Goal: Task Accomplishment & Management: Use online tool/utility

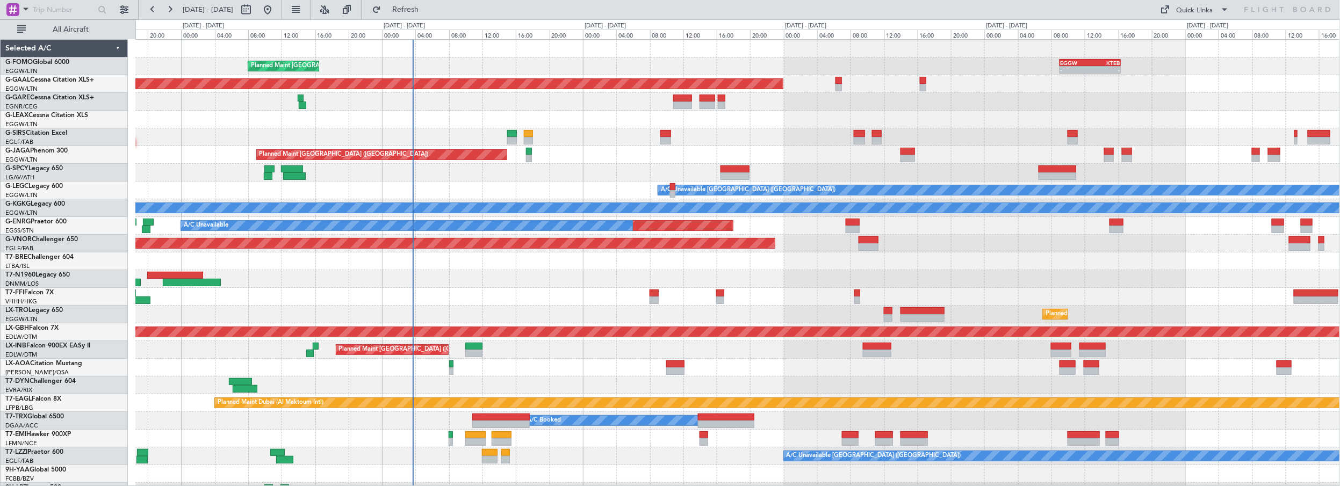
click at [553, 167] on div "Planned Maint [GEOGRAPHIC_DATA] ([GEOGRAPHIC_DATA]) - - EGGW 09:00 Z KTEB 16:20…" at bounding box center [737, 341] width 1205 height 603
click at [428, 7] on span "Refresh" at bounding box center [405, 10] width 45 height 8
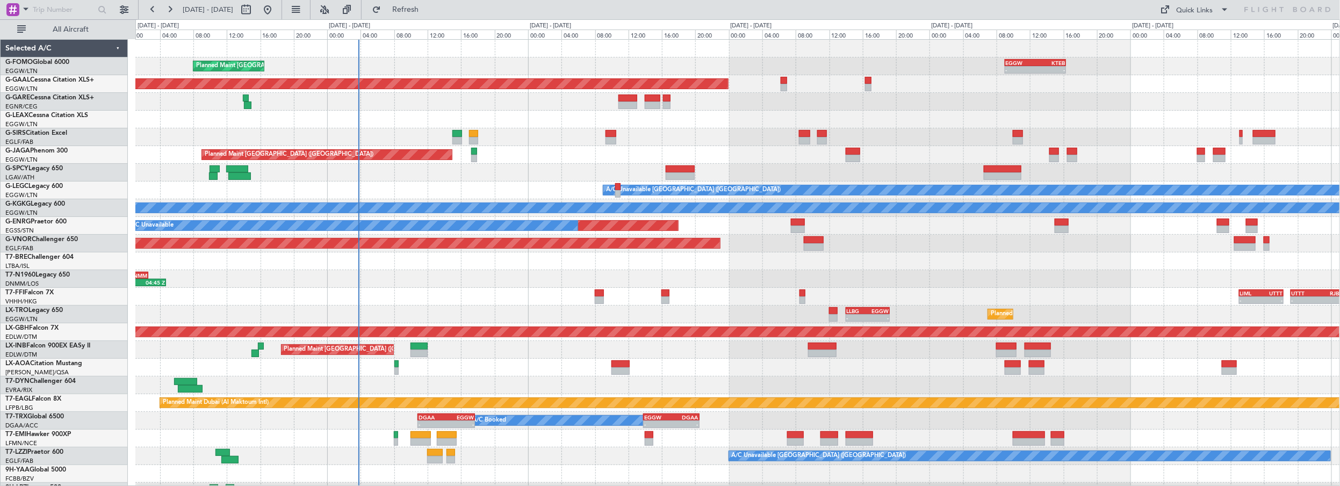
click at [573, 136] on div "Planned Maint [GEOGRAPHIC_DATA] ([GEOGRAPHIC_DATA]) - - EGGW 09:00 Z KTEB 16:20…" at bounding box center [737, 341] width 1205 height 603
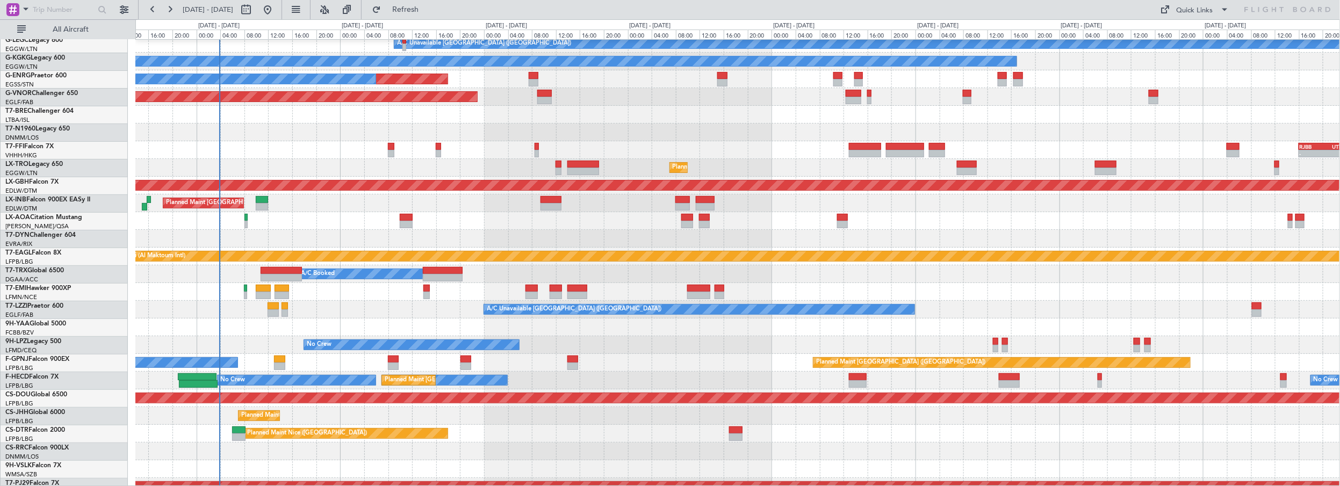
scroll to position [155, 0]
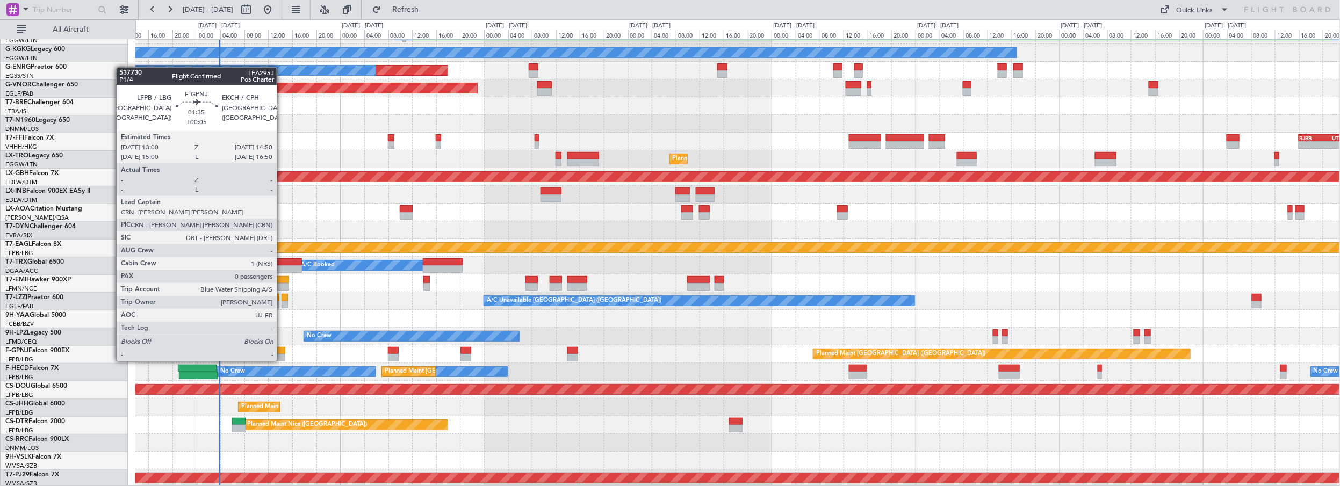
click at [282, 350] on div at bounding box center [279, 351] width 11 height 8
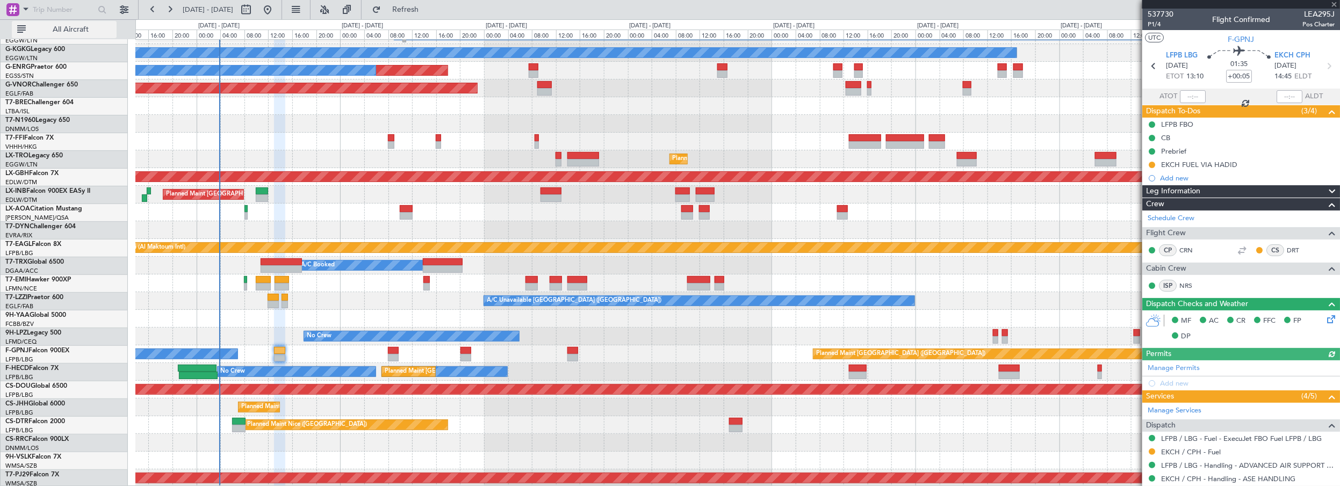
click at [74, 34] on button "All Aircraft" at bounding box center [64, 29] width 105 height 17
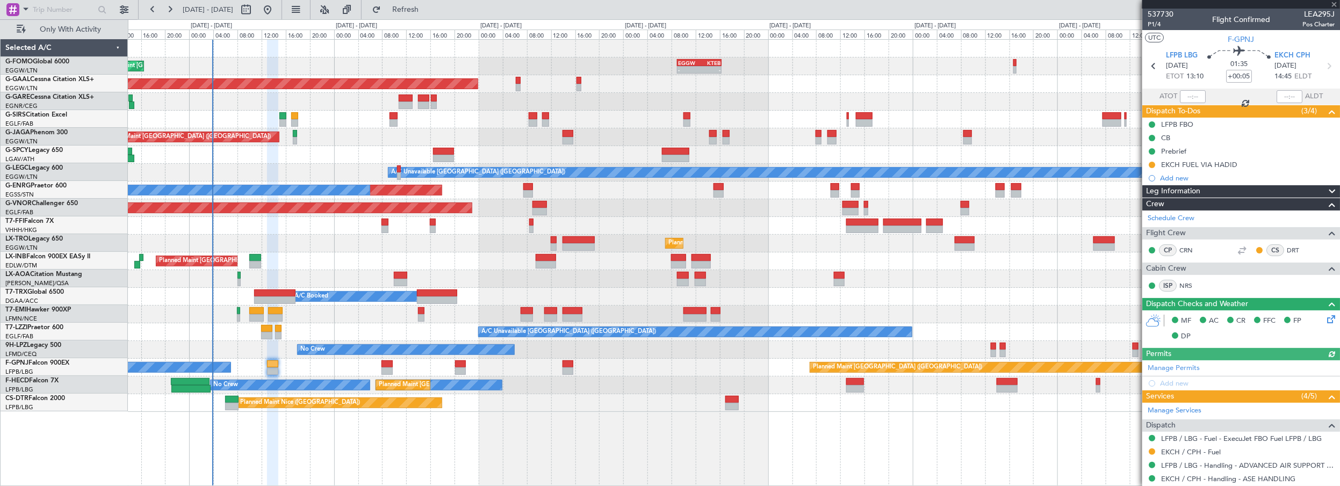
scroll to position [0, 0]
click at [253, 428] on div "Planned Maint [GEOGRAPHIC_DATA] ([GEOGRAPHIC_DATA]) - - EGGW 09:00 Z KTEB 16:20…" at bounding box center [734, 263] width 1213 height 448
click at [235, 438] on div "Planned Maint [GEOGRAPHIC_DATA] ([GEOGRAPHIC_DATA]) - - EGGW 09:00 Z KTEB 16:20…" at bounding box center [734, 263] width 1213 height 448
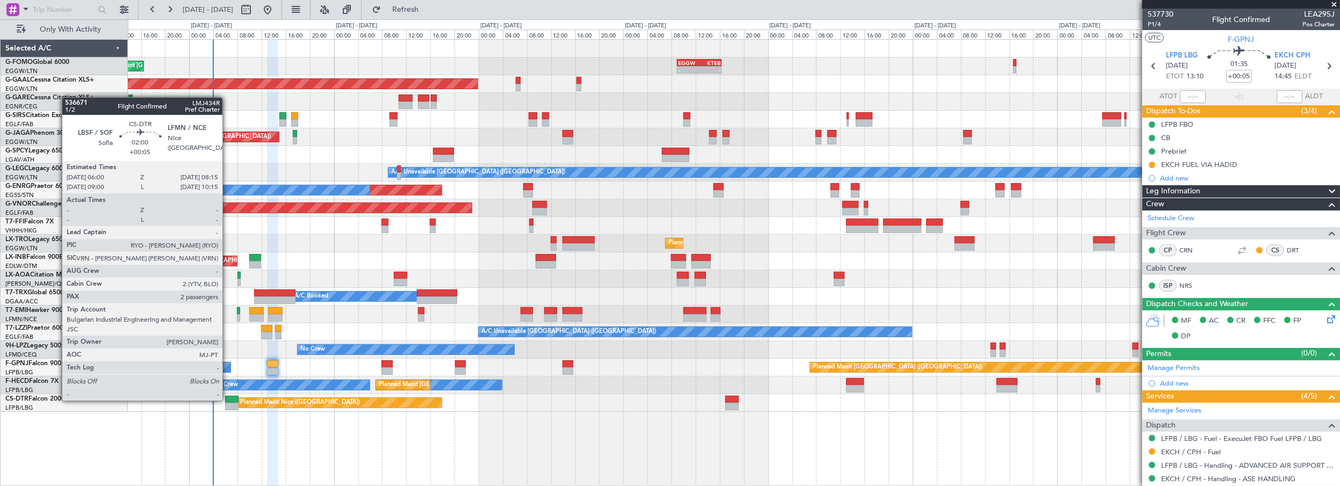
click at [228, 400] on div at bounding box center [232, 400] width 14 height 8
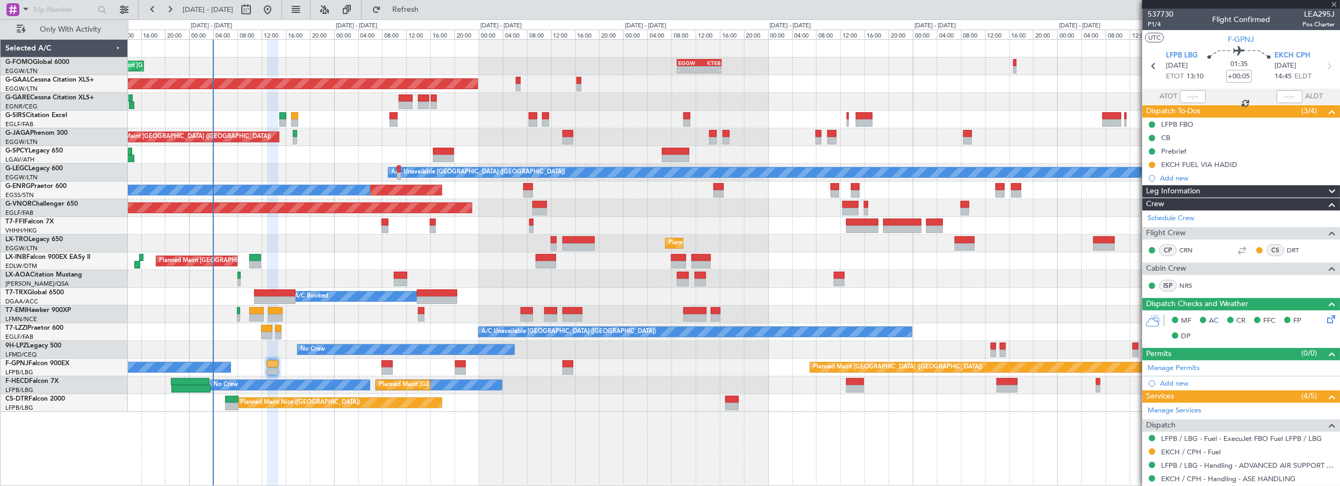
type input "2"
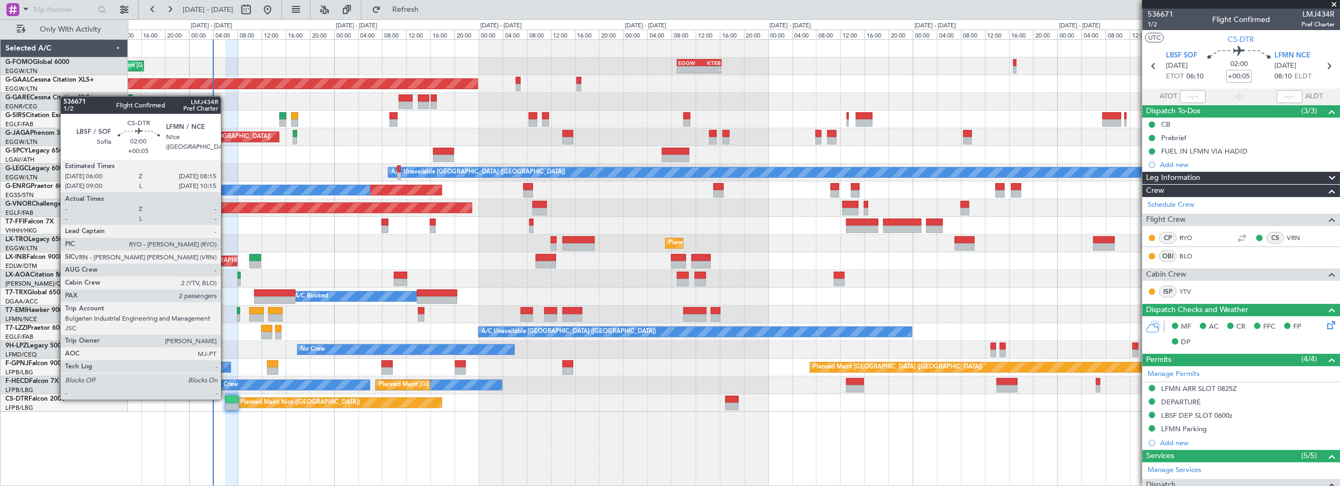
click at [226, 399] on div at bounding box center [232, 400] width 14 height 8
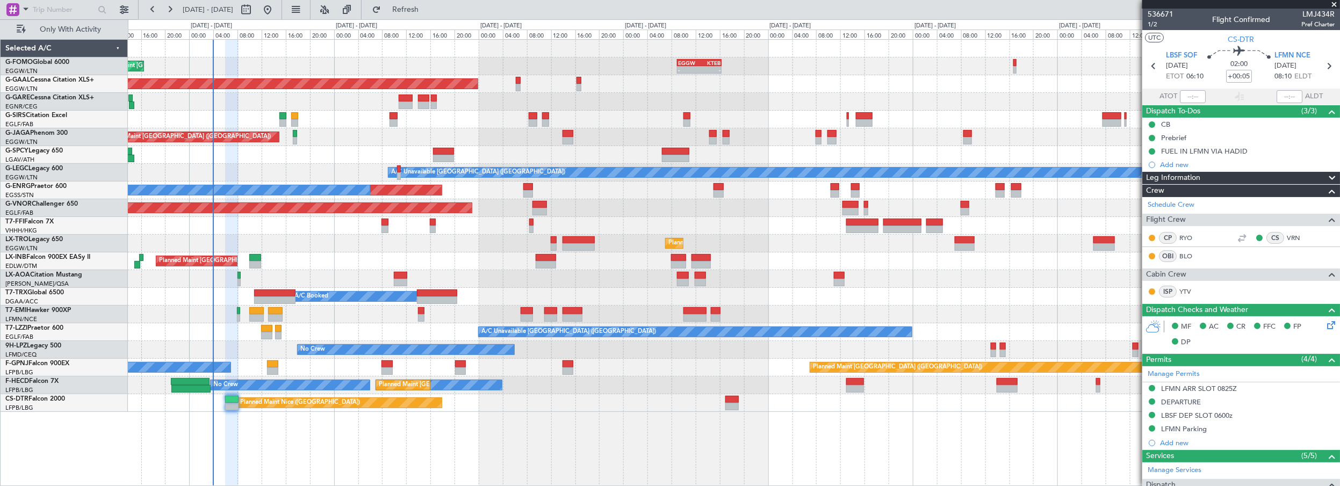
click at [331, 136] on div "Planned Maint [GEOGRAPHIC_DATA] ([GEOGRAPHIC_DATA])" at bounding box center [734, 137] width 1212 height 18
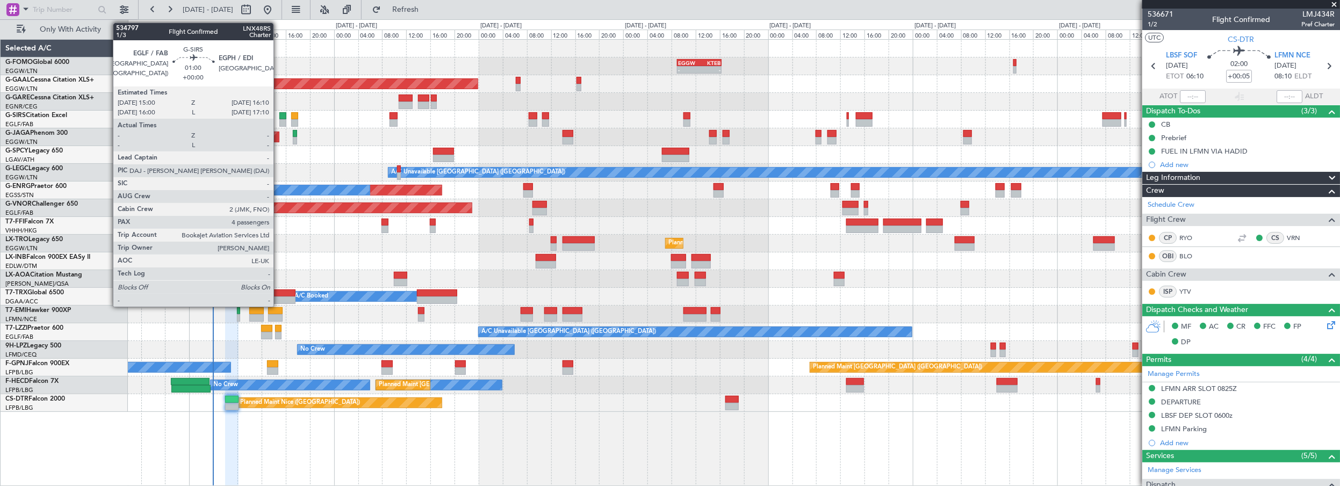
click at [280, 116] on div at bounding box center [283, 116] width 8 height 8
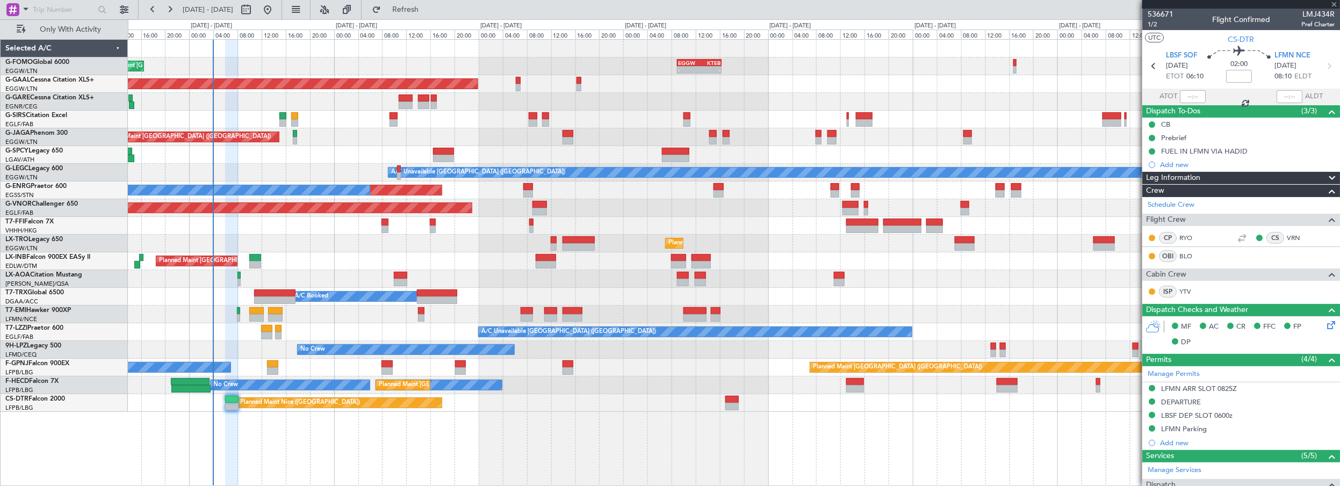
type input "4"
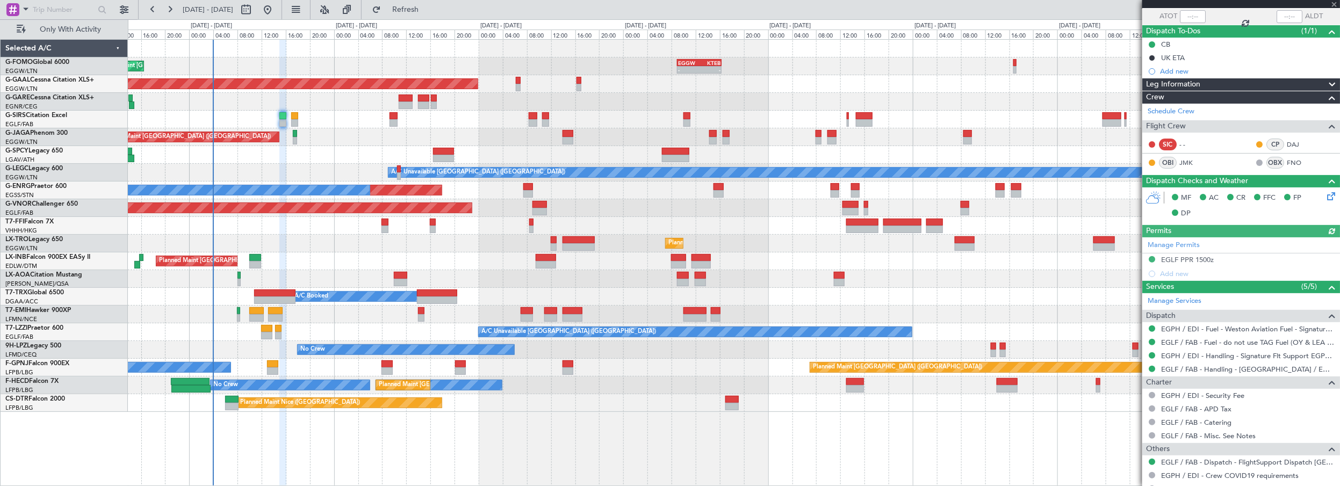
scroll to position [214, 0]
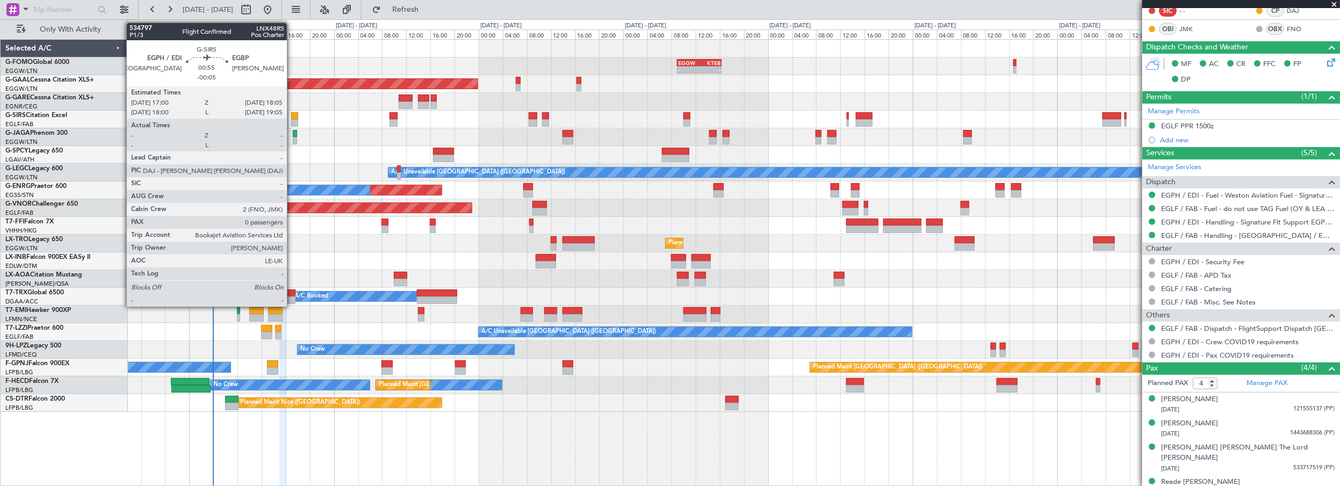
click at [290, 119] on div "Planned Maint [GEOGRAPHIC_DATA] ([GEOGRAPHIC_DATA])" at bounding box center [734, 120] width 1212 height 18
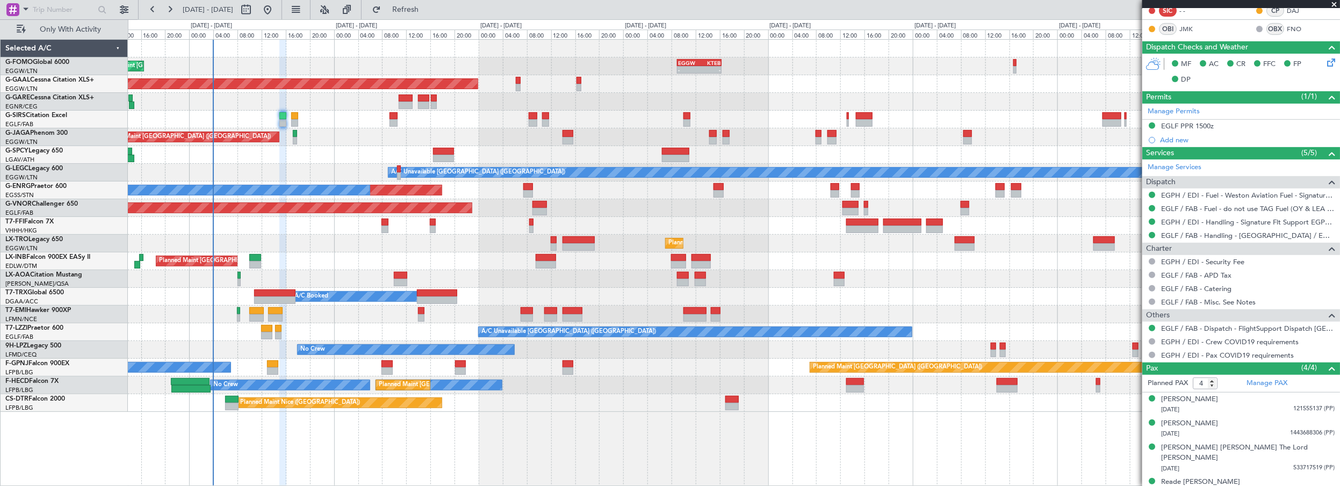
click at [331, 276] on div at bounding box center [734, 279] width 1212 height 18
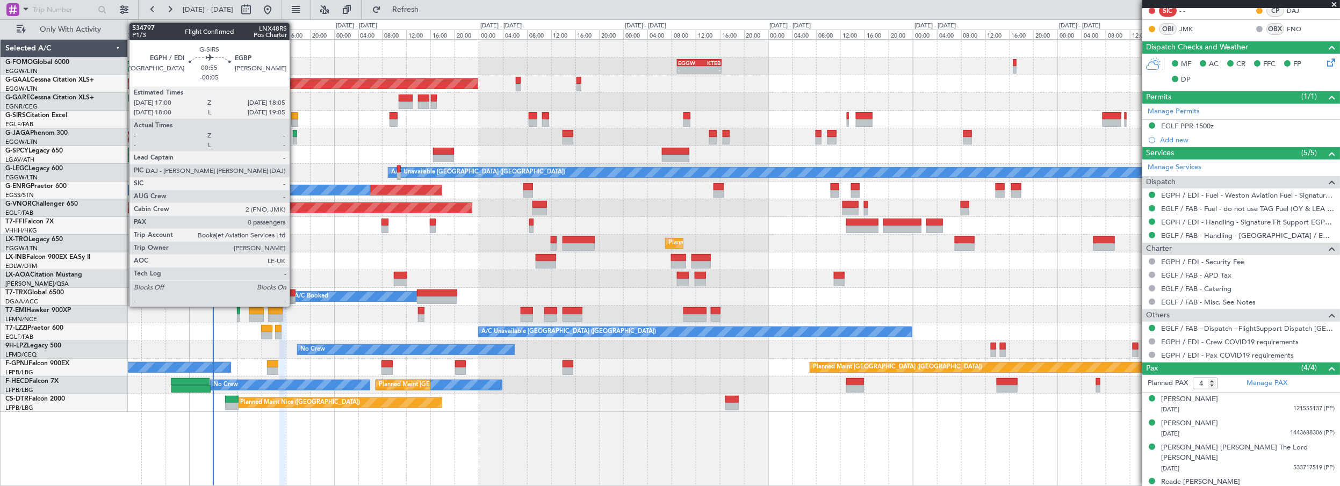
click at [293, 114] on div at bounding box center [294, 116] width 7 height 8
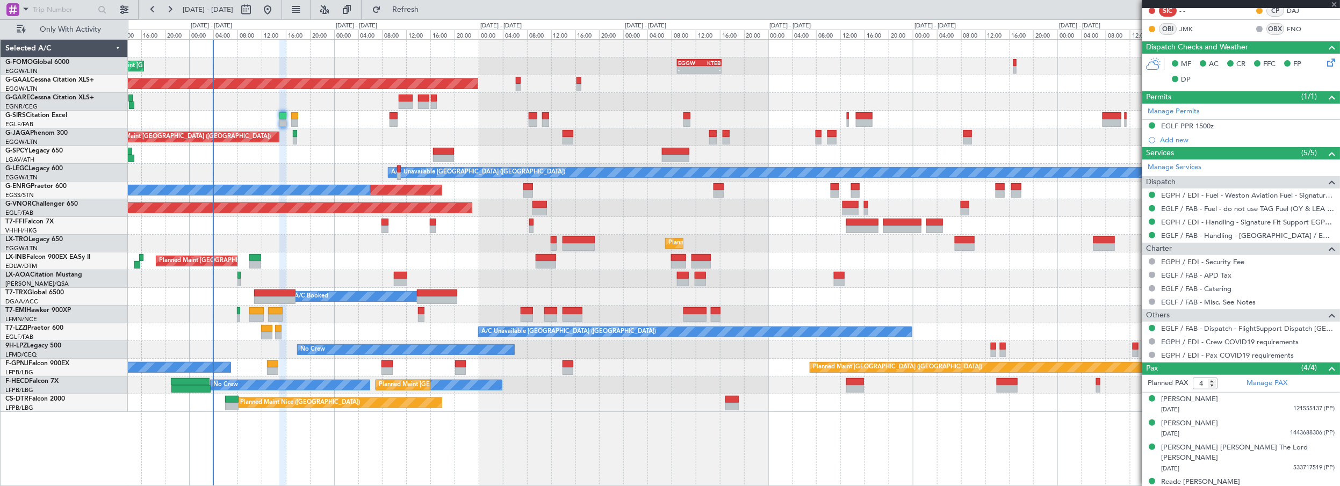
type input "-00:05"
type input "0"
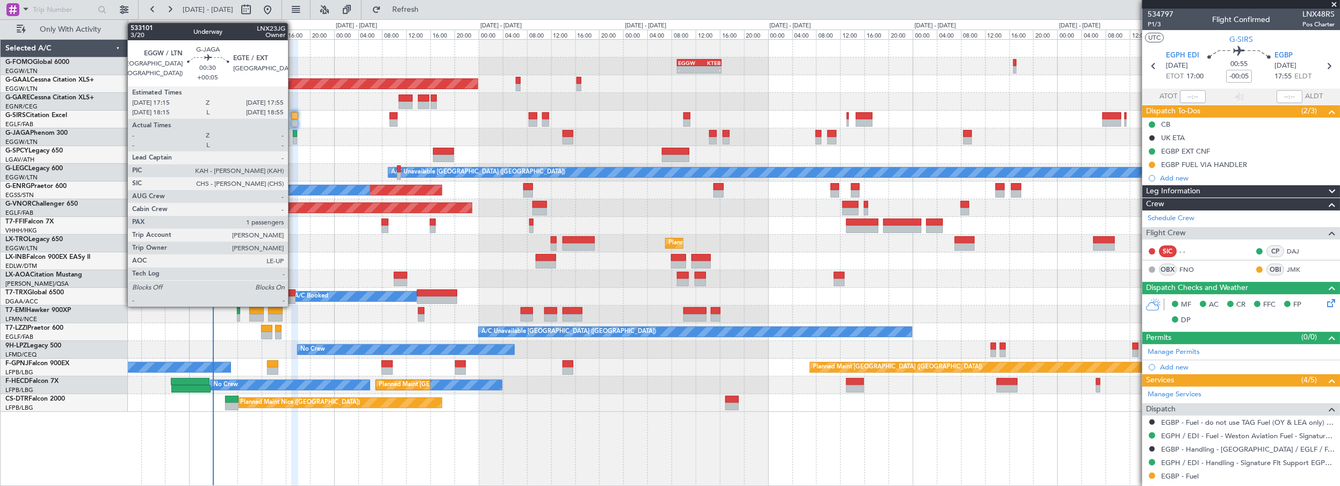
click at [293, 134] on div at bounding box center [295, 134] width 4 height 8
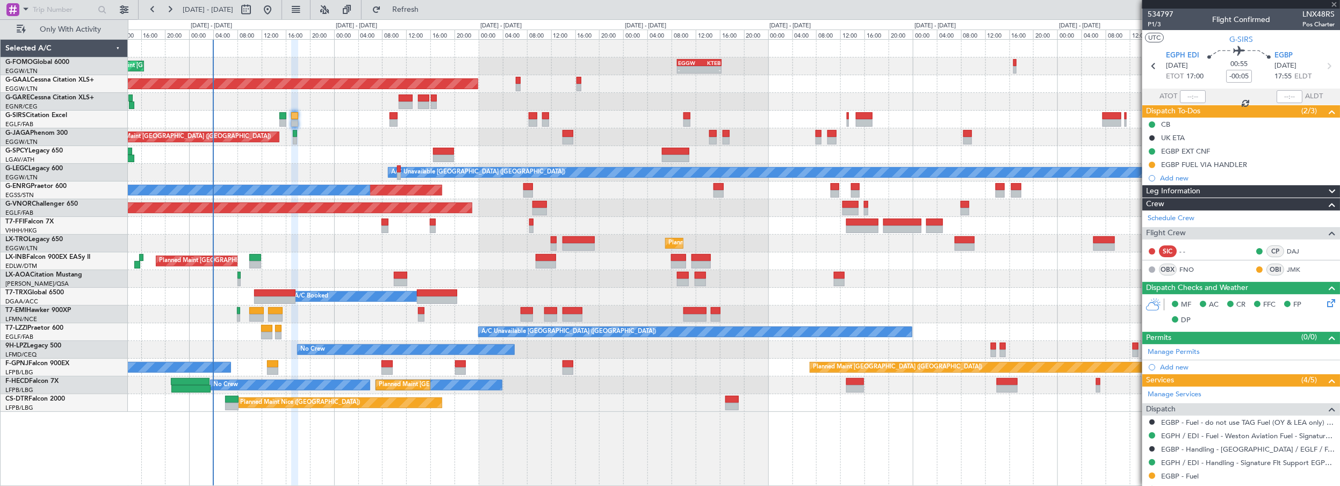
type input "+00:05"
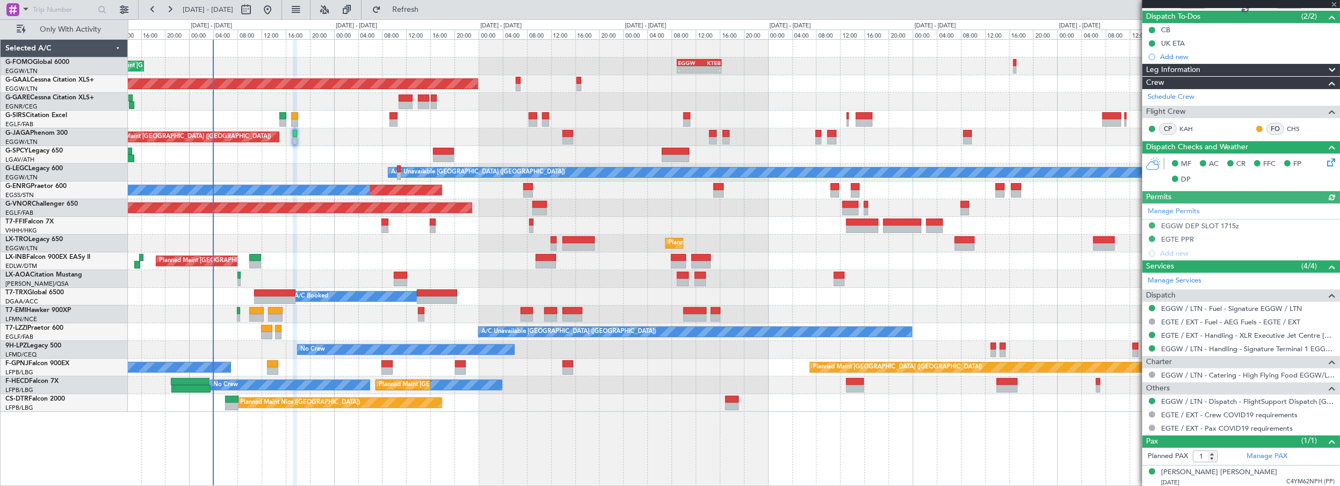
scroll to position [95, 0]
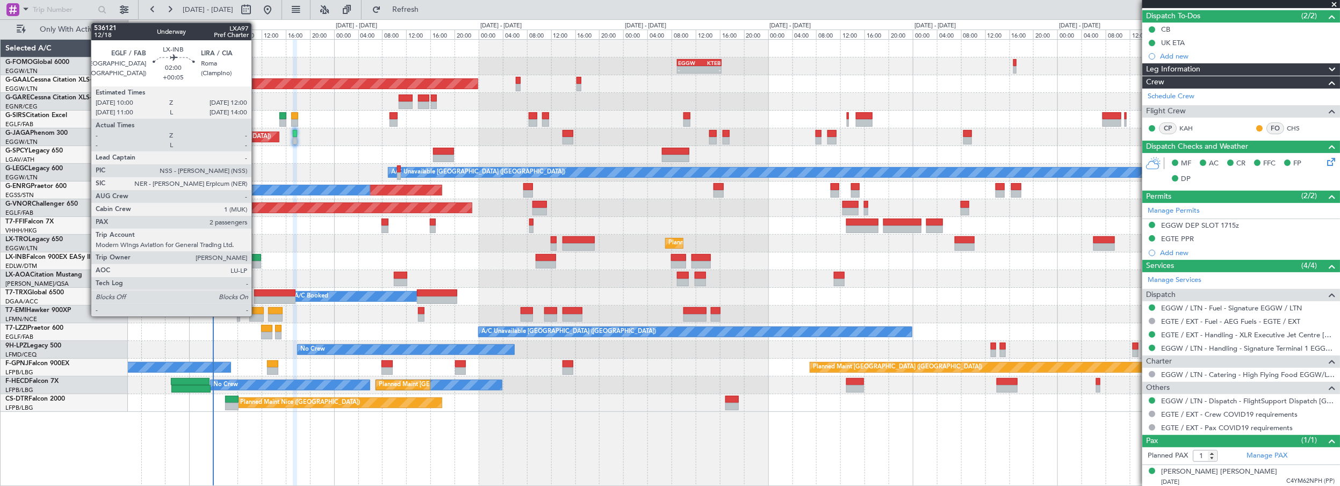
click at [257, 254] on div at bounding box center [255, 258] width 12 height 8
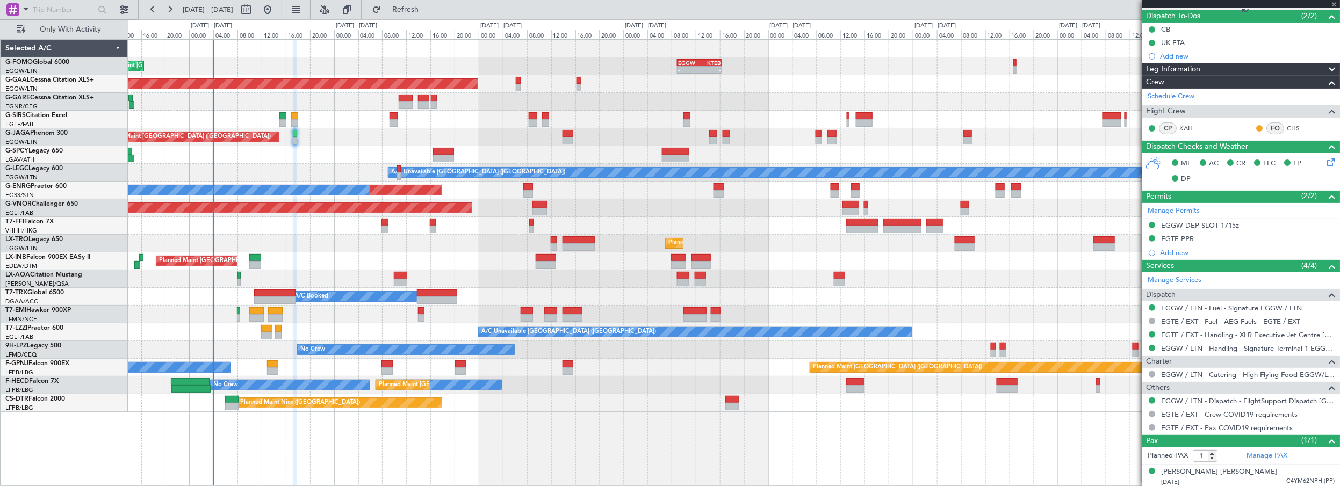
type input "2"
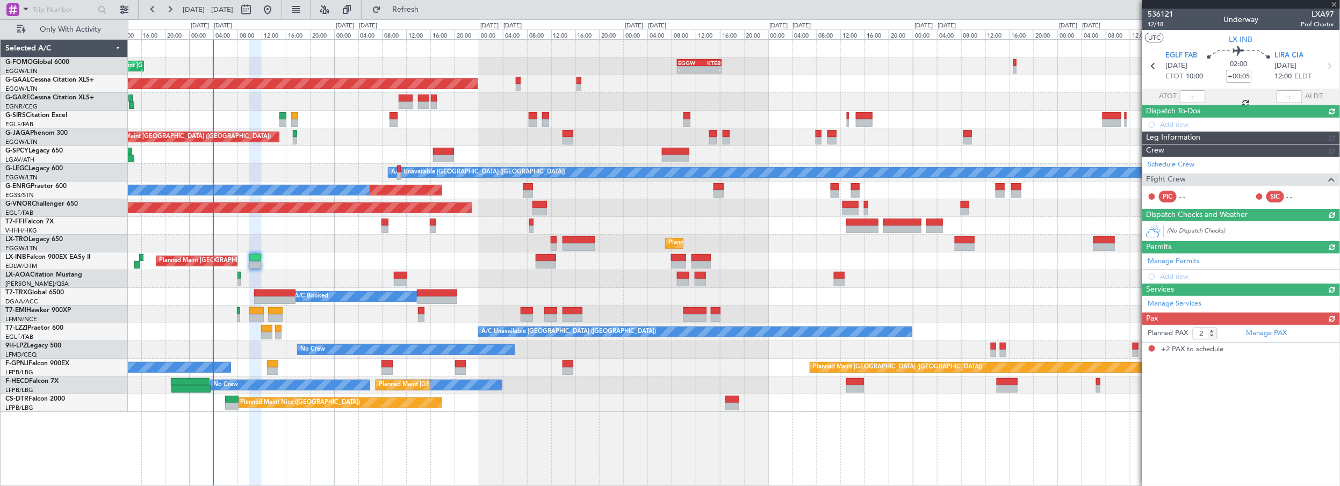
scroll to position [0, 0]
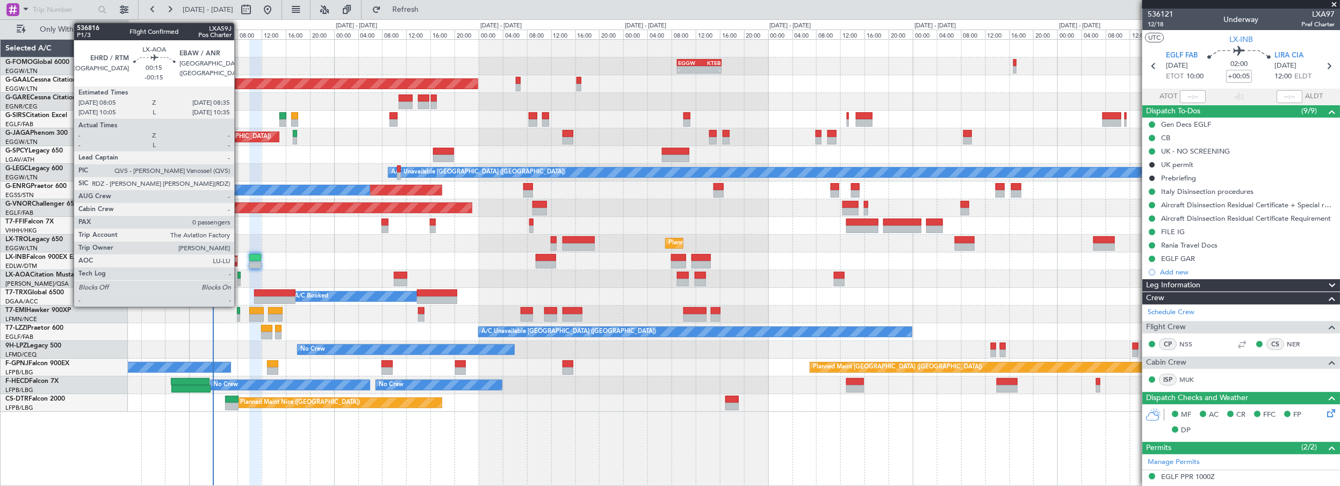
click at [240, 273] on div at bounding box center [238, 276] width 3 height 8
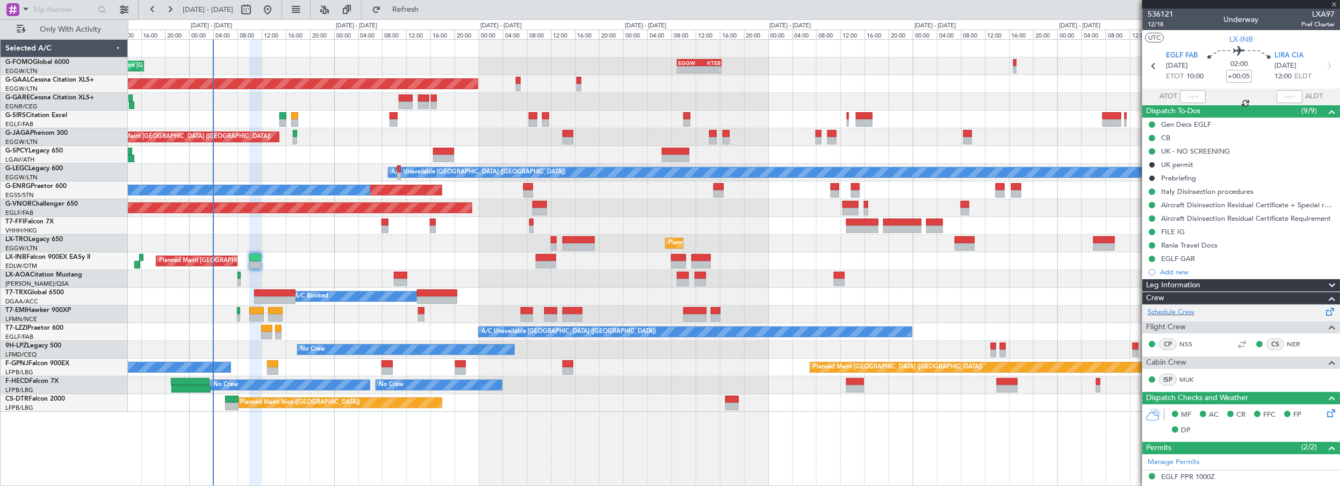
type input "-00:15"
type input "0"
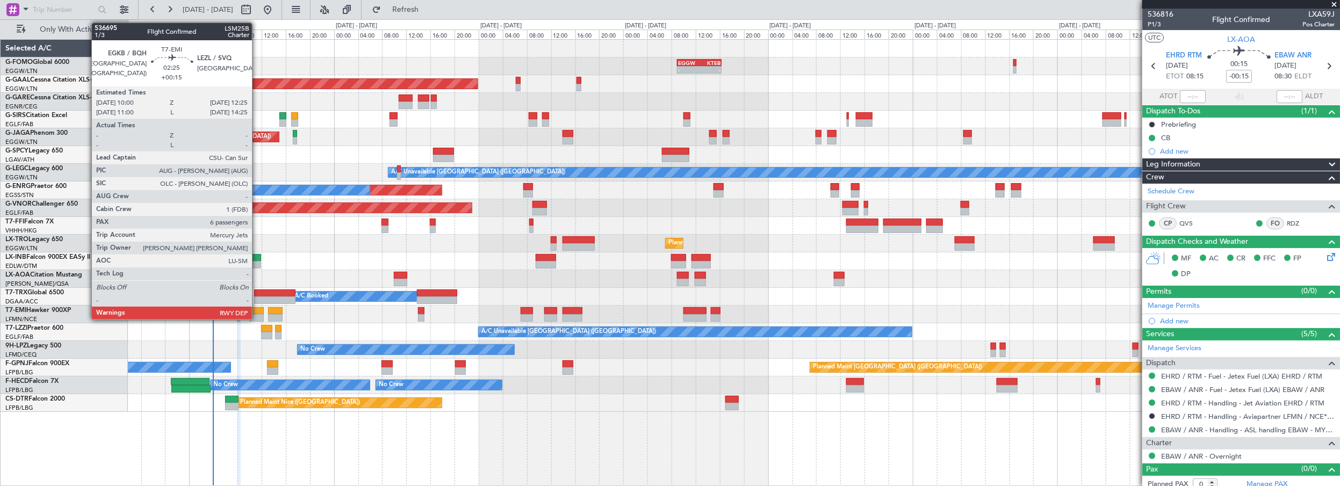
click at [257, 311] on div at bounding box center [256, 311] width 15 height 8
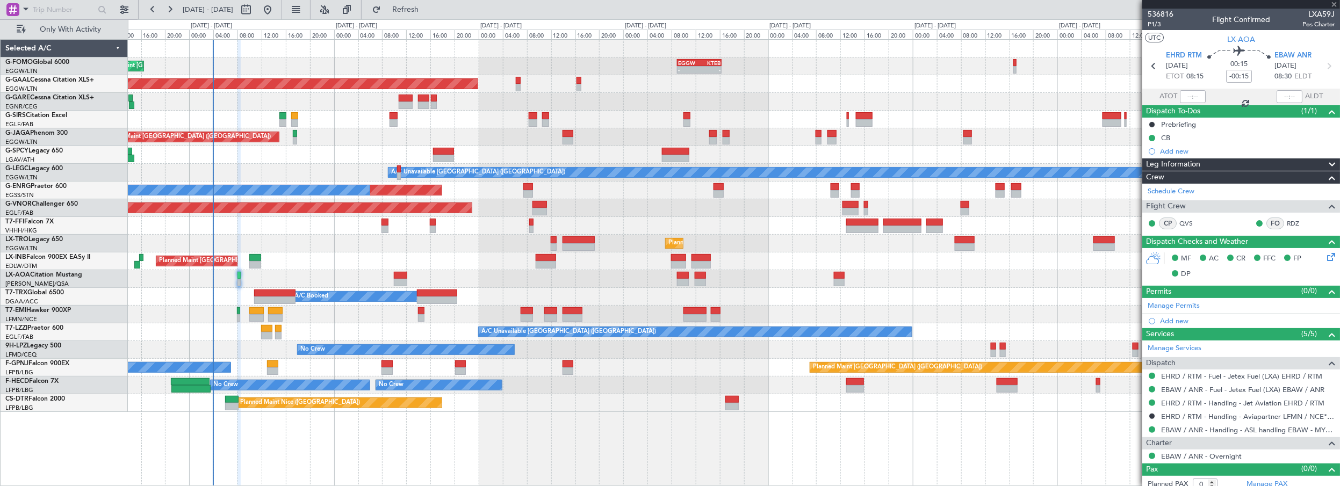
type input "+00:15"
type input "6"
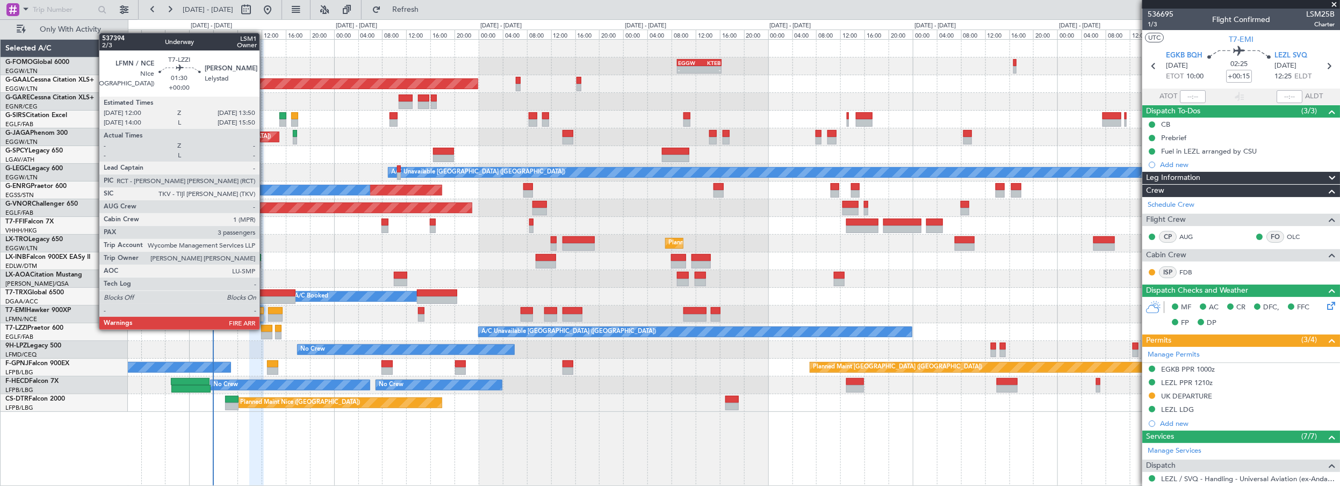
click at [266, 329] on div at bounding box center [266, 329] width 11 height 8
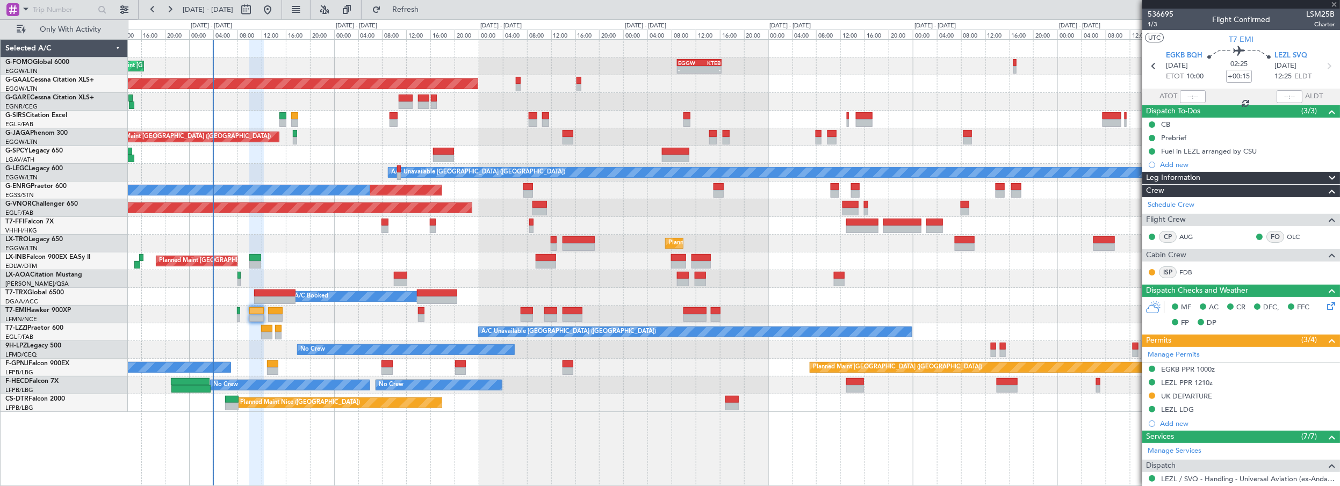
type input "3"
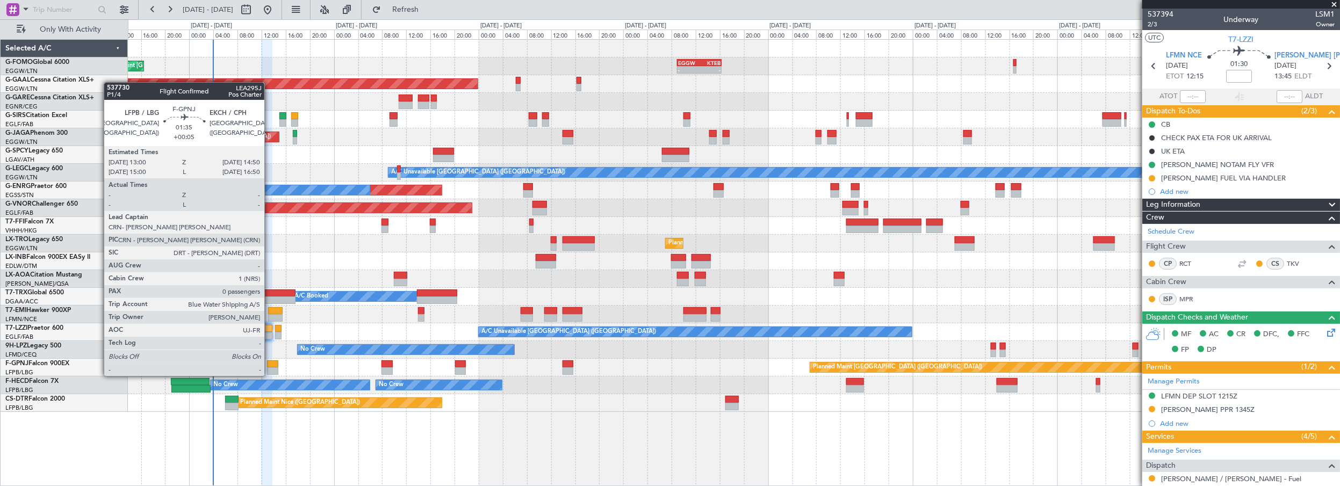
click at [270, 365] on div at bounding box center [272, 365] width 11 height 8
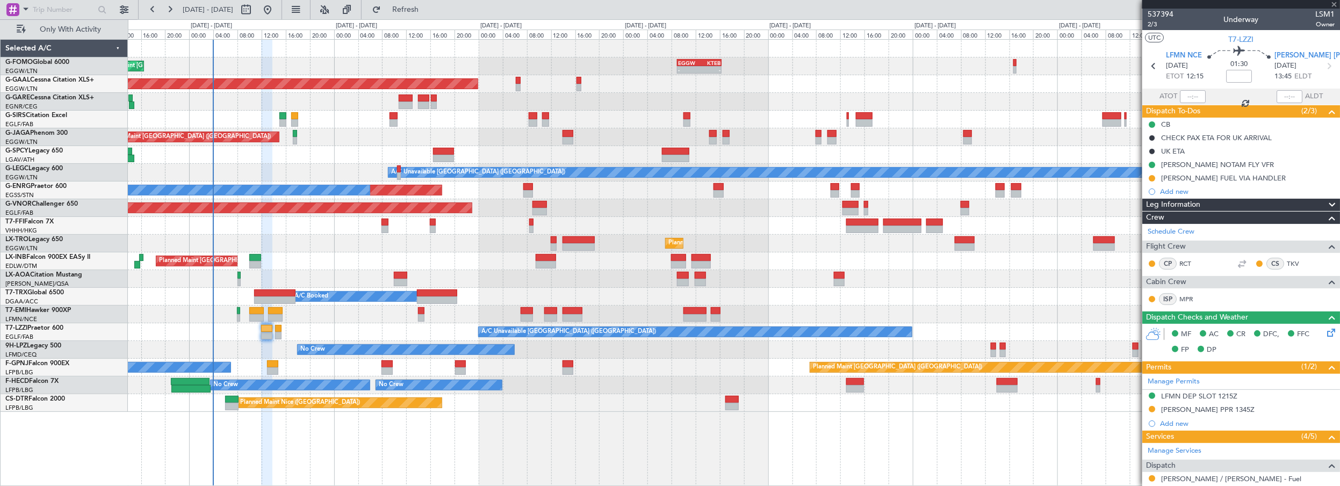
type input "+00:05"
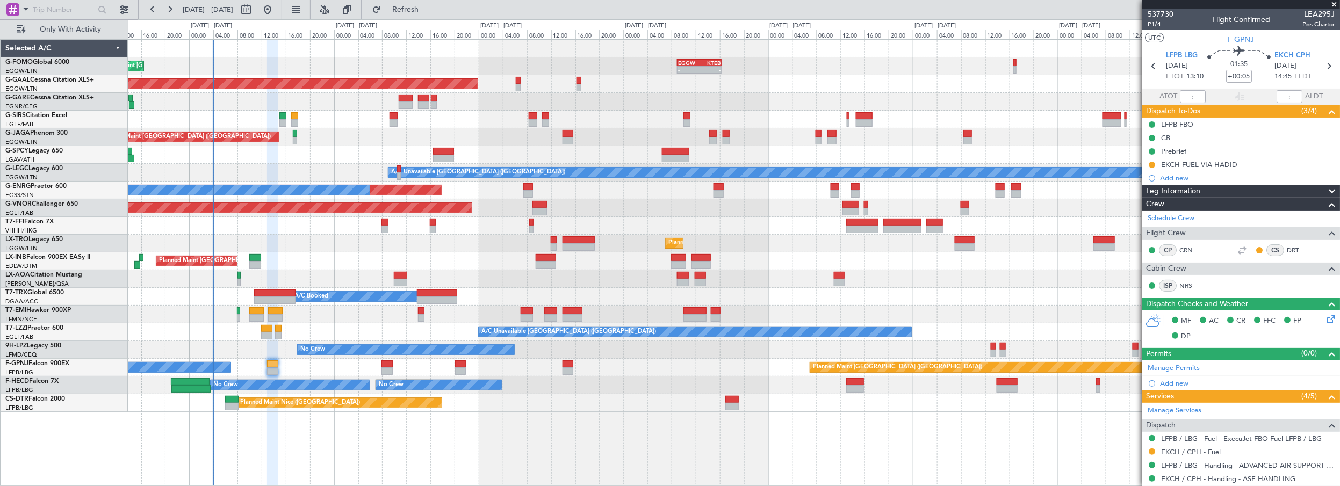
click at [565, 427] on div "Planned Maint [GEOGRAPHIC_DATA] ([GEOGRAPHIC_DATA]) - - EGGW 09:00 Z KTEB 16:20…" at bounding box center [734, 263] width 1213 height 448
click at [428, 6] on span "Refresh" at bounding box center [405, 10] width 45 height 8
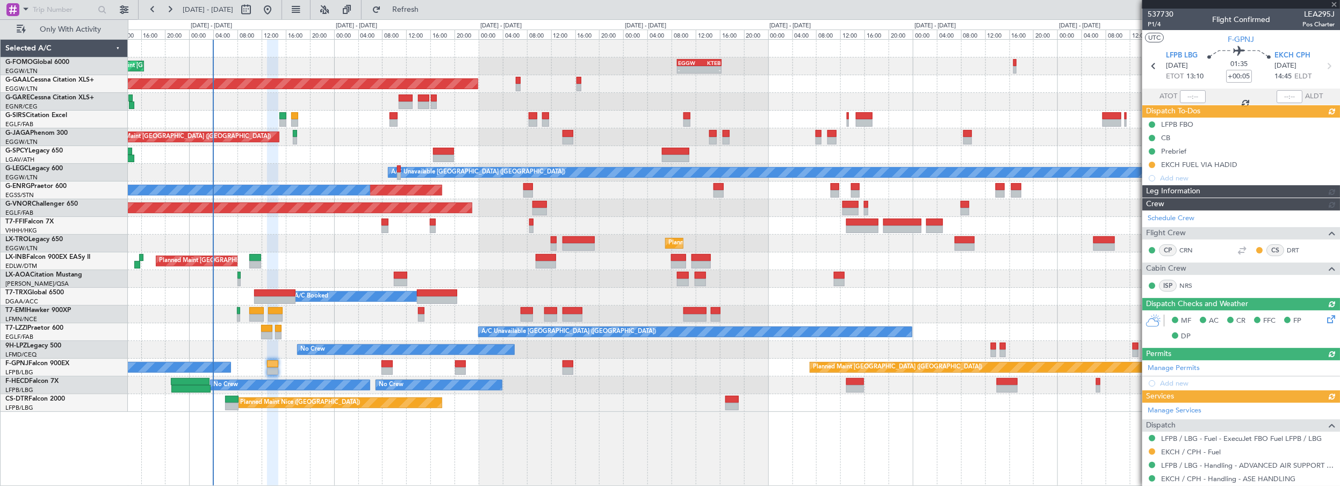
click at [310, 234] on div "- - RJBB 16:00 Z UTTT 00:00 Z 05:35 Z 13:02 Z VHHH 04:30 Z UTTT 11:50 Z" at bounding box center [734, 226] width 1212 height 18
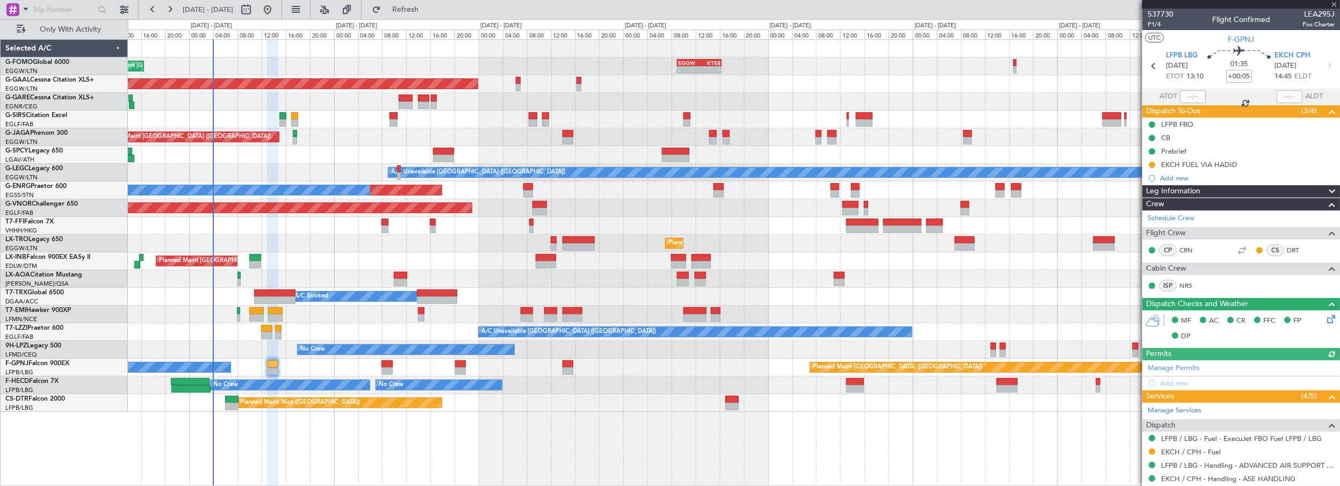
click at [449, 457] on div "Planned Maint [GEOGRAPHIC_DATA] ([GEOGRAPHIC_DATA]) - - EGGW 09:00 Z KTEB 16:20…" at bounding box center [734, 263] width 1213 height 448
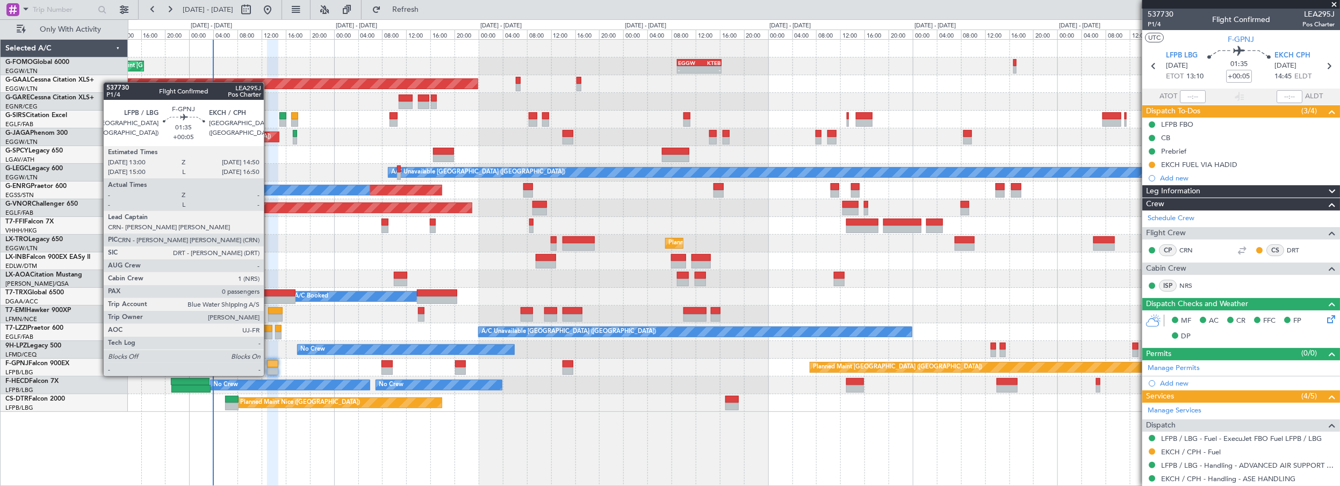
click at [270, 365] on div at bounding box center [272, 365] width 11 height 8
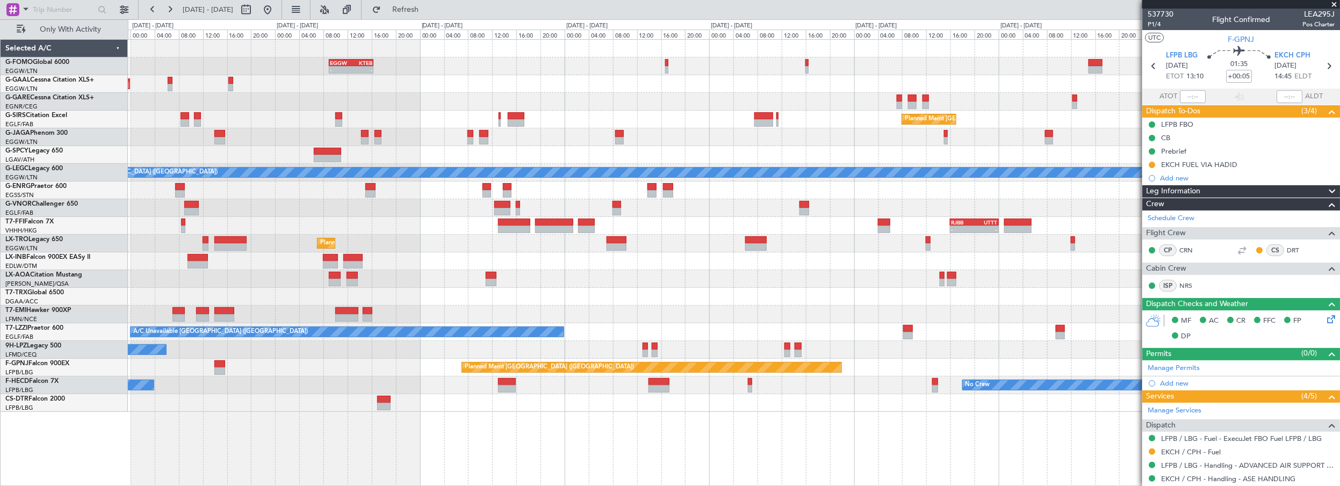
click at [265, 120] on div "- - EGGW 09:00 Z KTEB 16:20 Z Planned [GEOGRAPHIC_DATA] Owner Planned Maint [GE…" at bounding box center [734, 226] width 1212 height 372
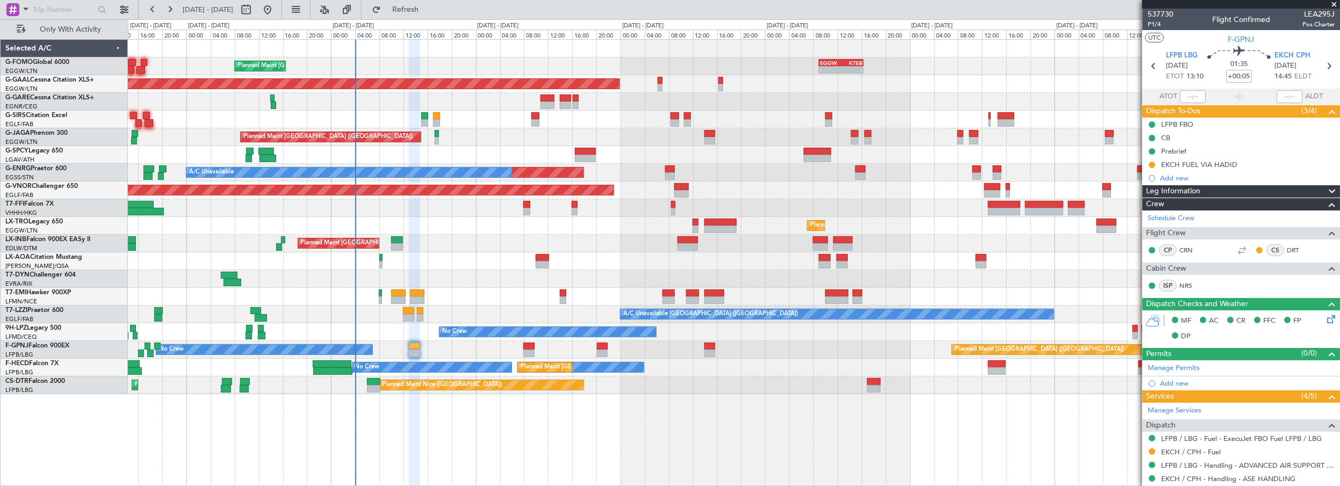
click at [737, 200] on div "- - EGGW 09:00 Z KTEB 16:20 Z Planned Maint [GEOGRAPHIC_DATA] ([GEOGRAPHIC_DATA…" at bounding box center [734, 217] width 1212 height 355
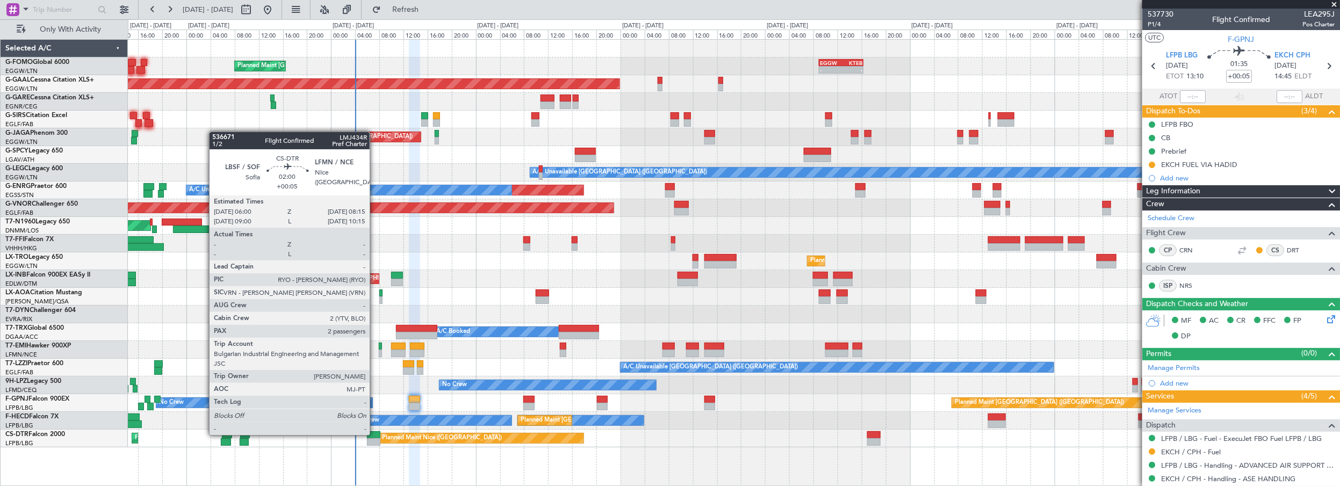
click at [376, 434] on div at bounding box center [374, 435] width 14 height 8
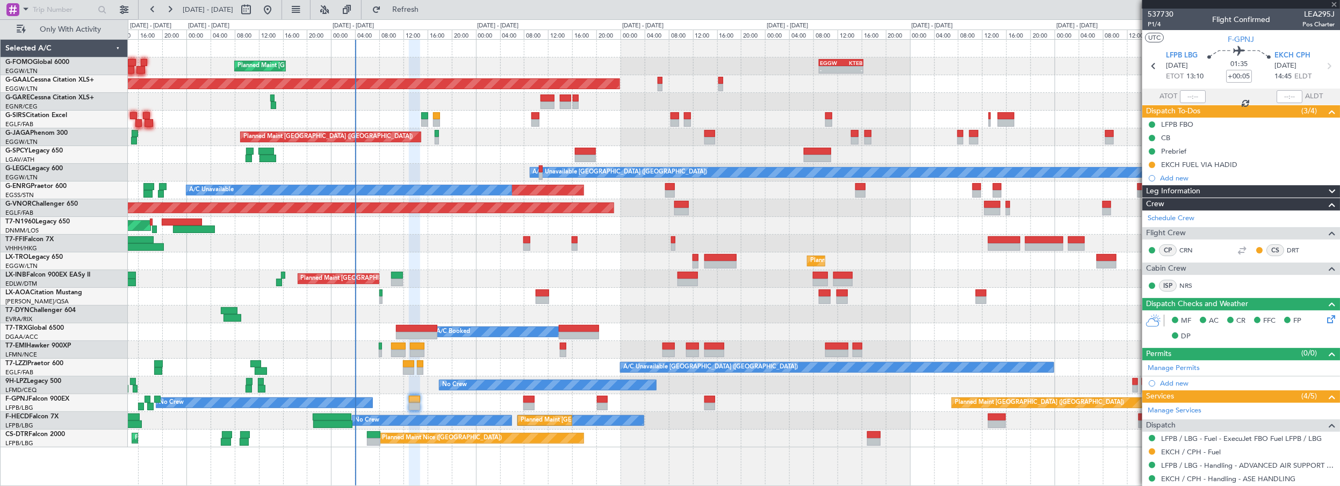
type input "2"
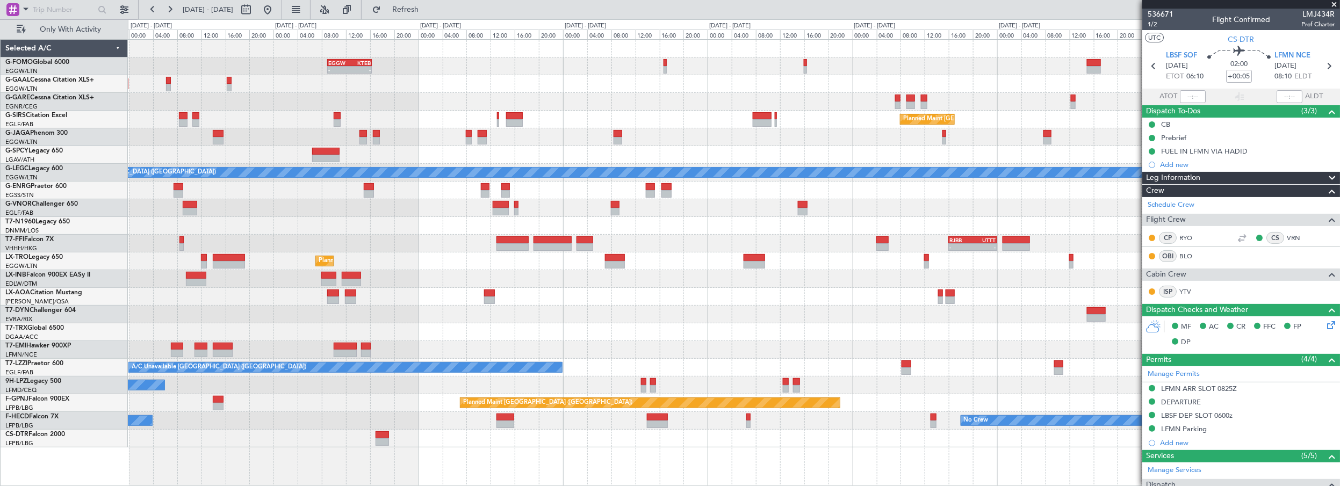
click at [227, 186] on div "- - EGGW 09:00 Z KTEB 16:20 Z Owner Planned [GEOGRAPHIC_DATA] Planned Maint [GE…" at bounding box center [734, 244] width 1212 height 408
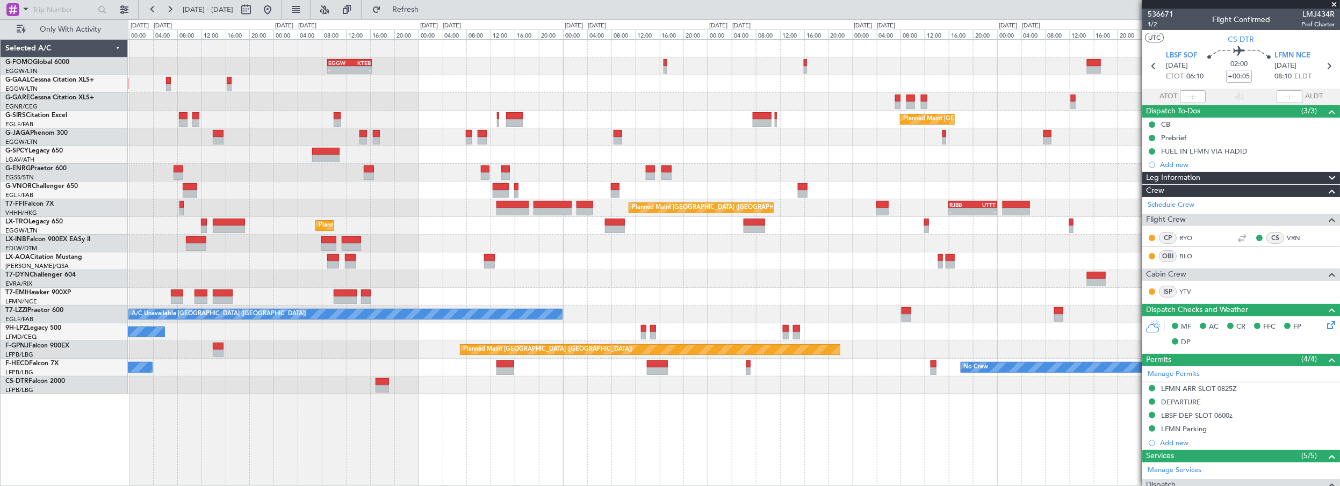
click at [311, 99] on div at bounding box center [734, 102] width 1212 height 18
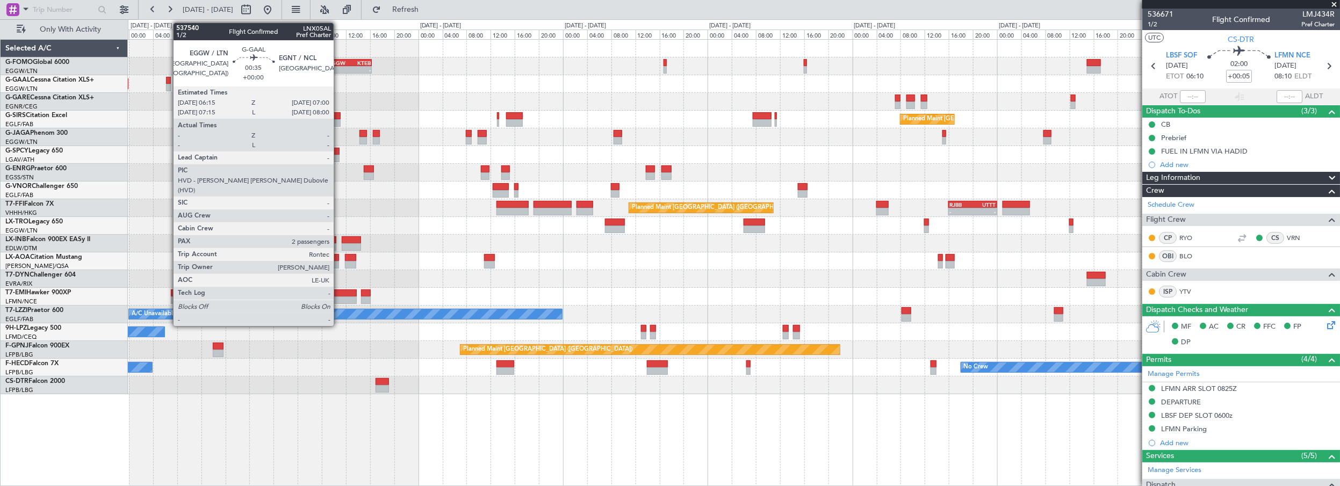
click at [168, 81] on div at bounding box center [168, 81] width 5 height 8
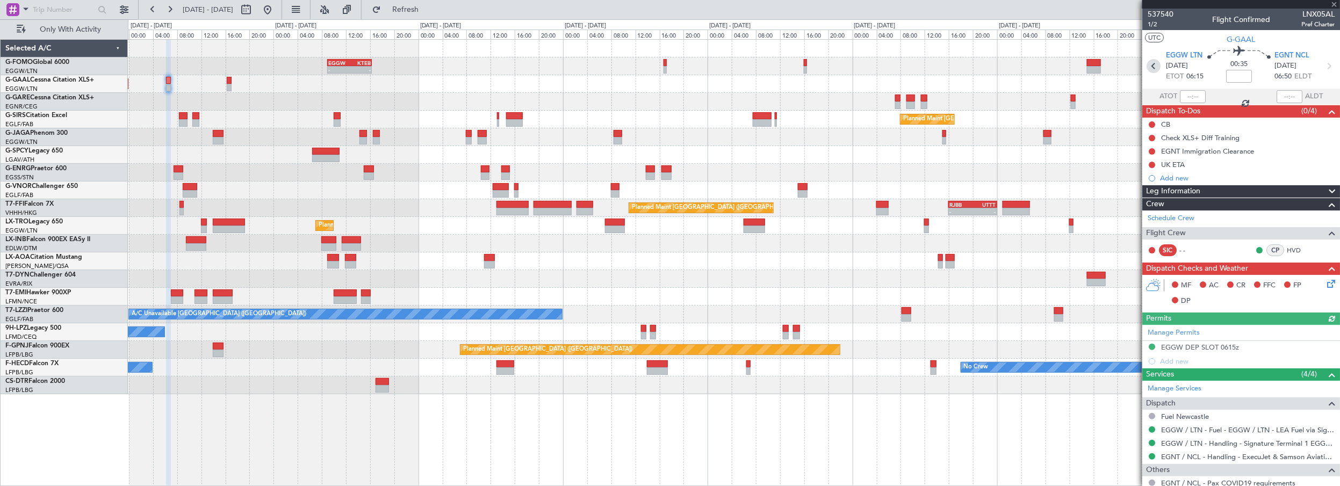
click at [1147, 70] on icon at bounding box center [1154, 66] width 14 height 14
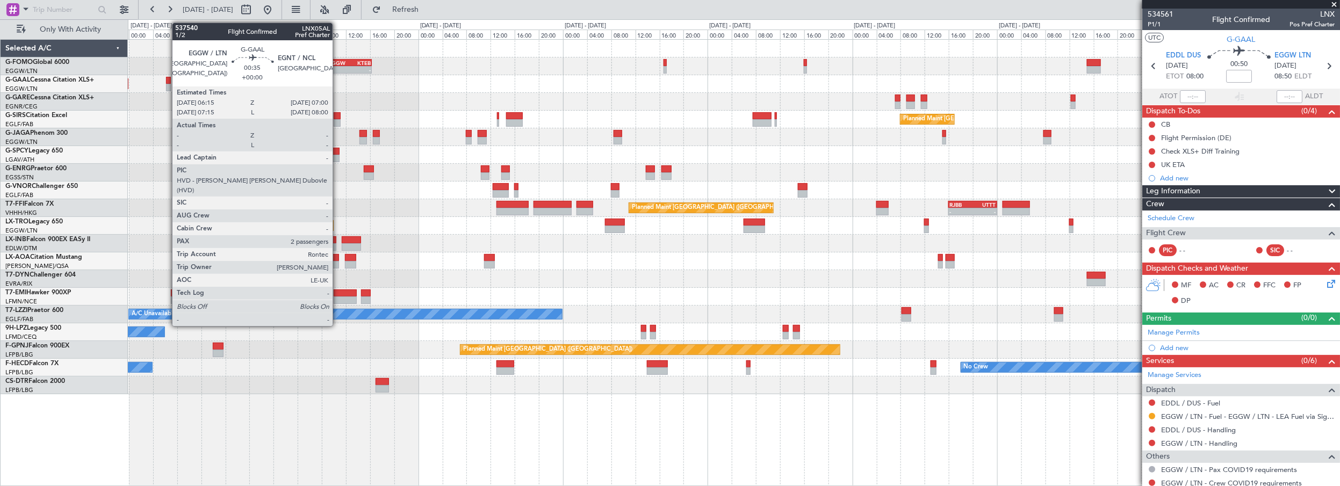
click at [167, 80] on div at bounding box center [168, 81] width 5 height 8
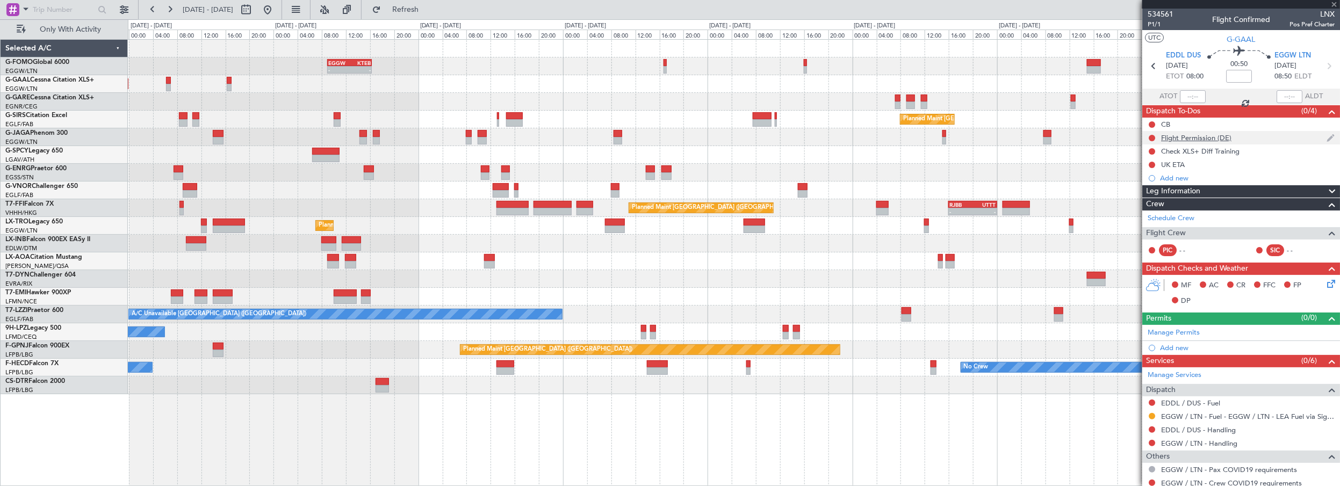
type input "2"
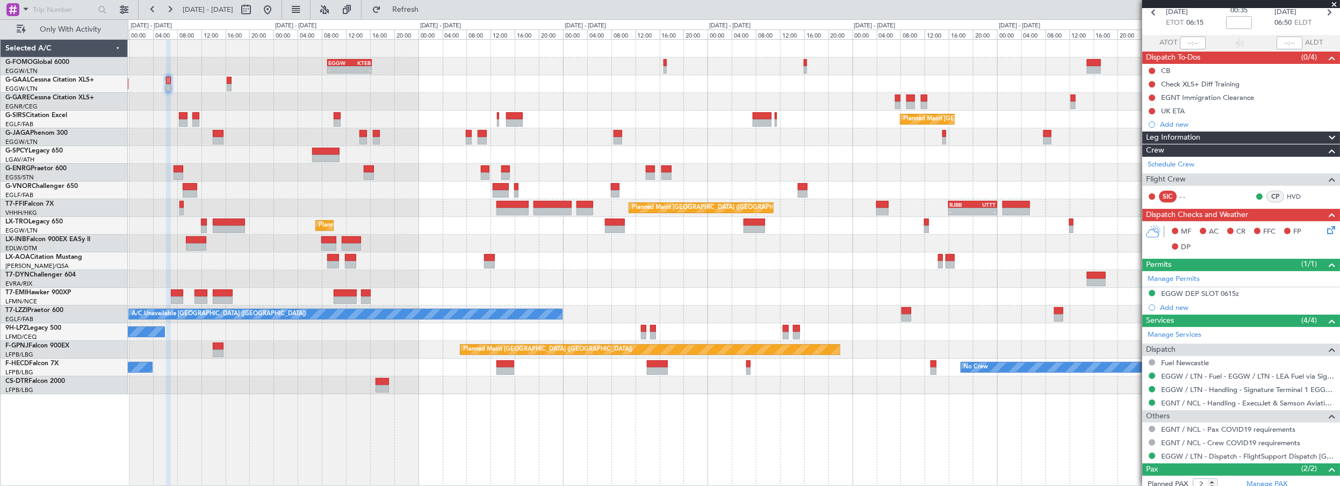
scroll to position [9, 0]
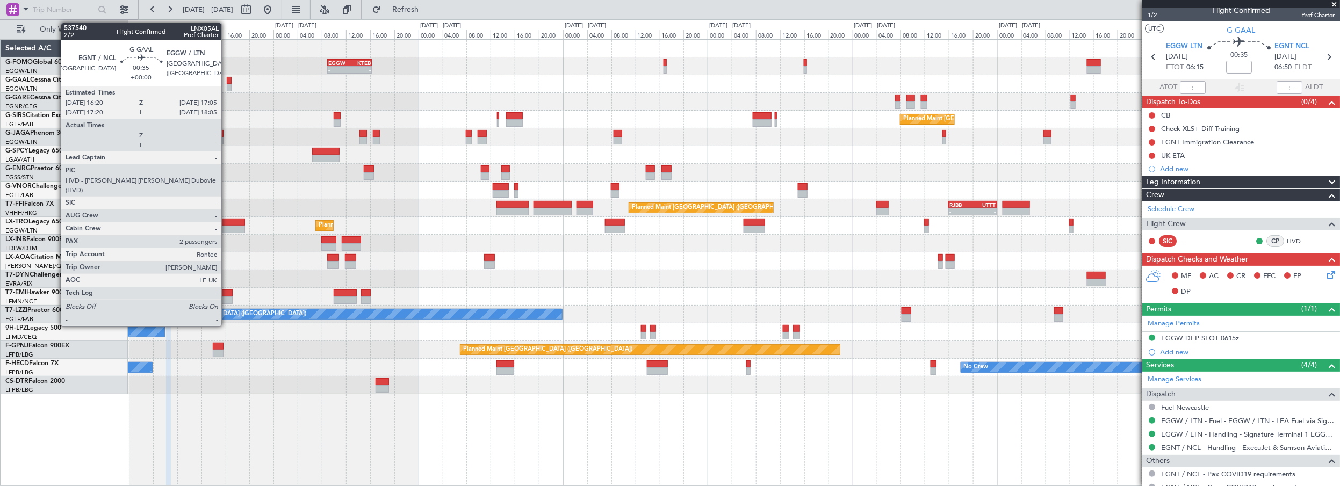
click at [227, 82] on div at bounding box center [229, 81] width 5 height 8
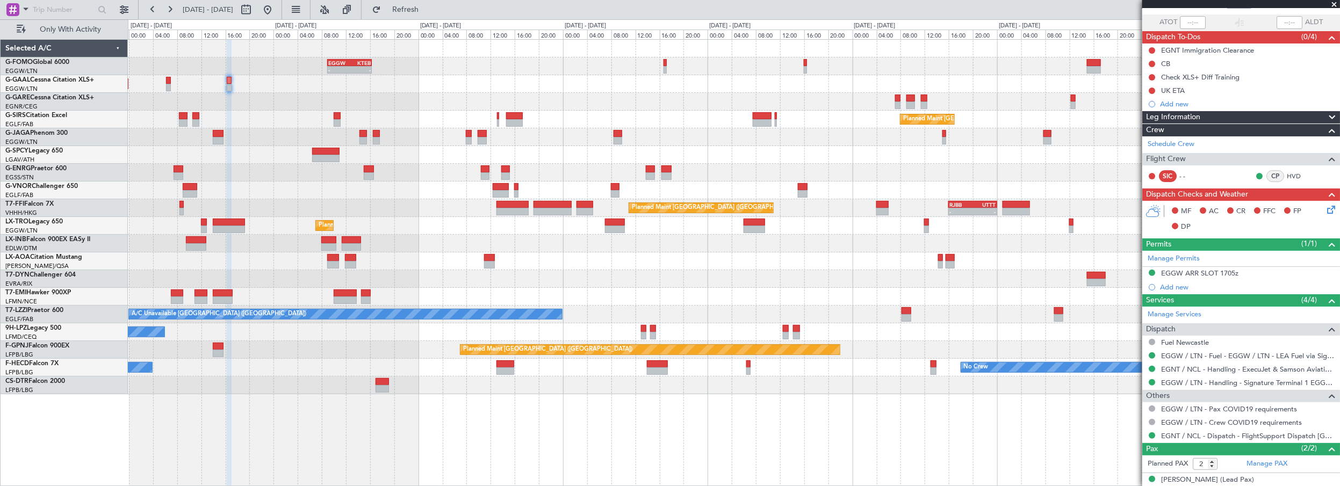
scroll to position [107, 0]
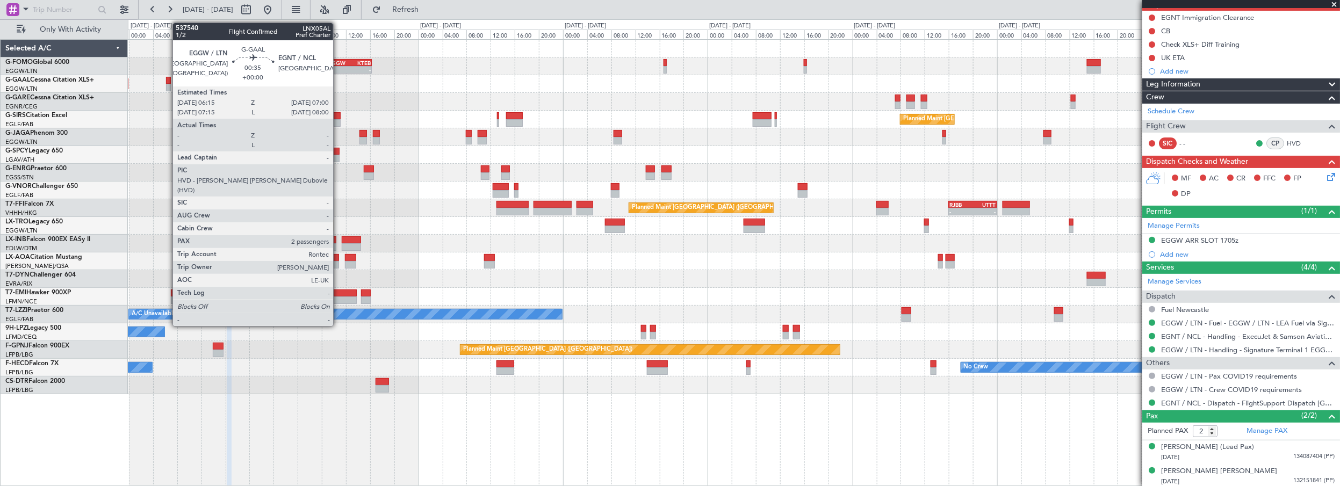
click at [167, 82] on div at bounding box center [168, 81] width 5 height 8
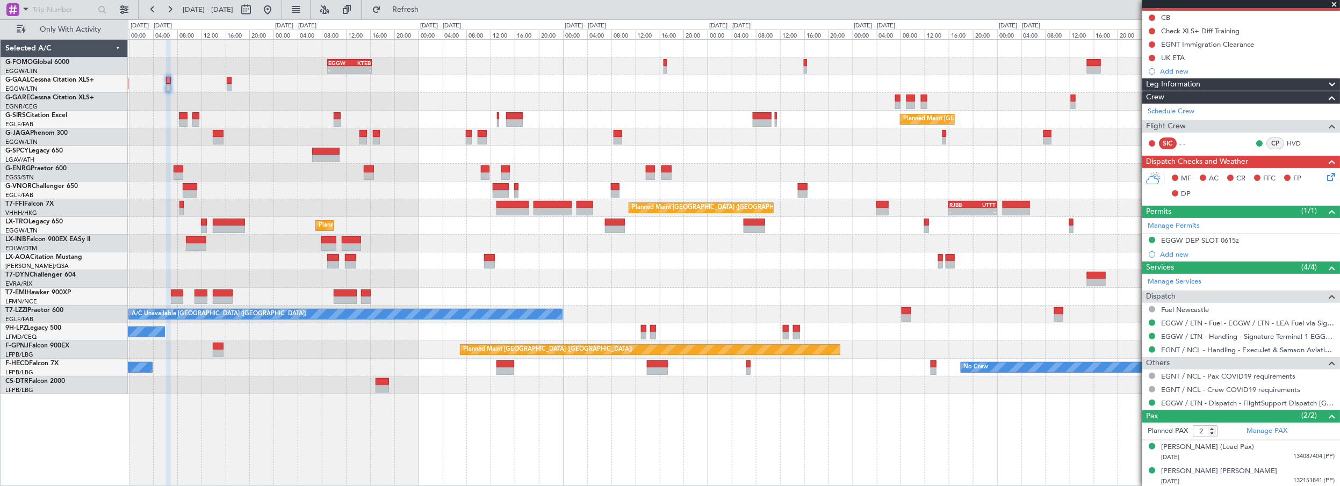
click at [1203, 84] on div "Leg Information" at bounding box center [1241, 84] width 198 height 12
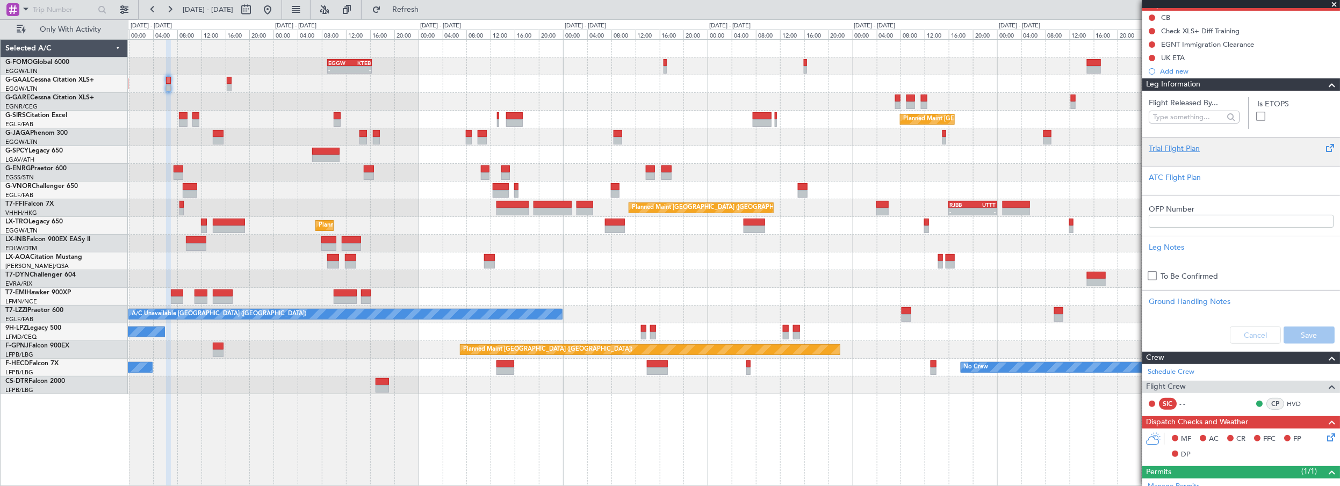
click at [1177, 147] on div "Trial Flight Plan" at bounding box center [1241, 148] width 185 height 11
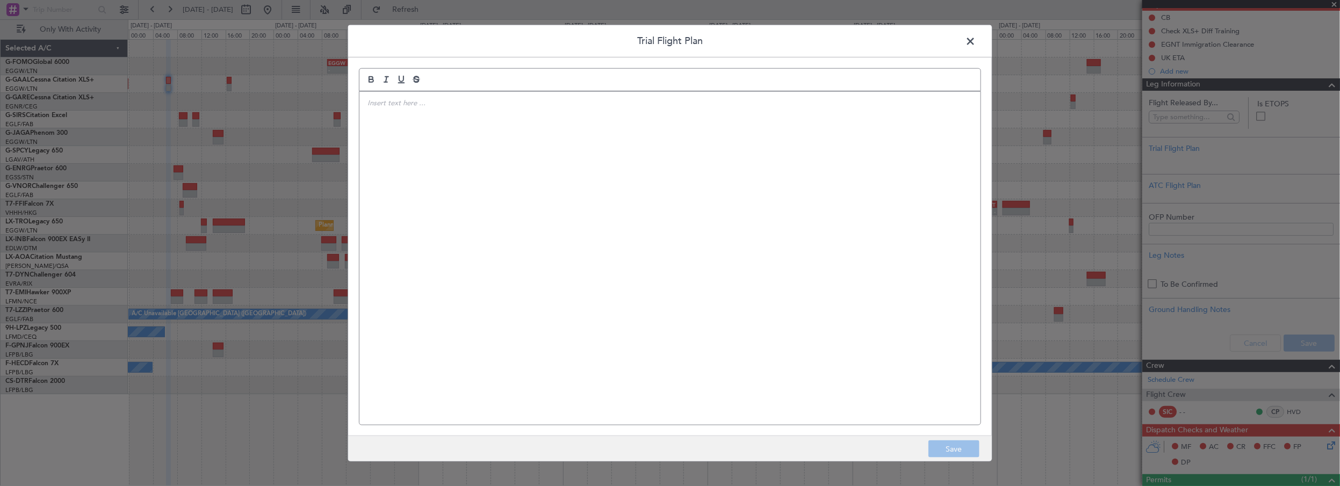
drag, startPoint x: 953, startPoint y: 187, endPoint x: 927, endPoint y: 190, distance: 26.5
click at [949, 188] on div at bounding box center [669, 258] width 621 height 334
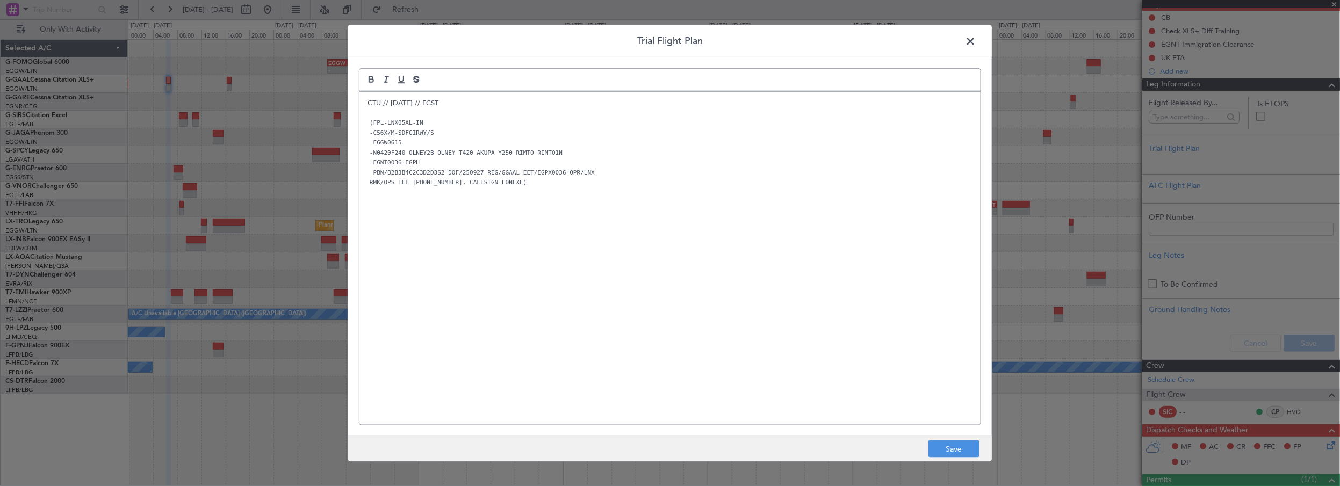
scroll to position [0, 0]
click at [680, 250] on div "CTU // [DATE] // FCST (FPL-LNX05AL-IN -C56X/M-SDFGIRWY/S -EGGW0615 -N0420F240 O…" at bounding box center [669, 258] width 621 height 334
click at [961, 444] on button "Save" at bounding box center [953, 449] width 51 height 17
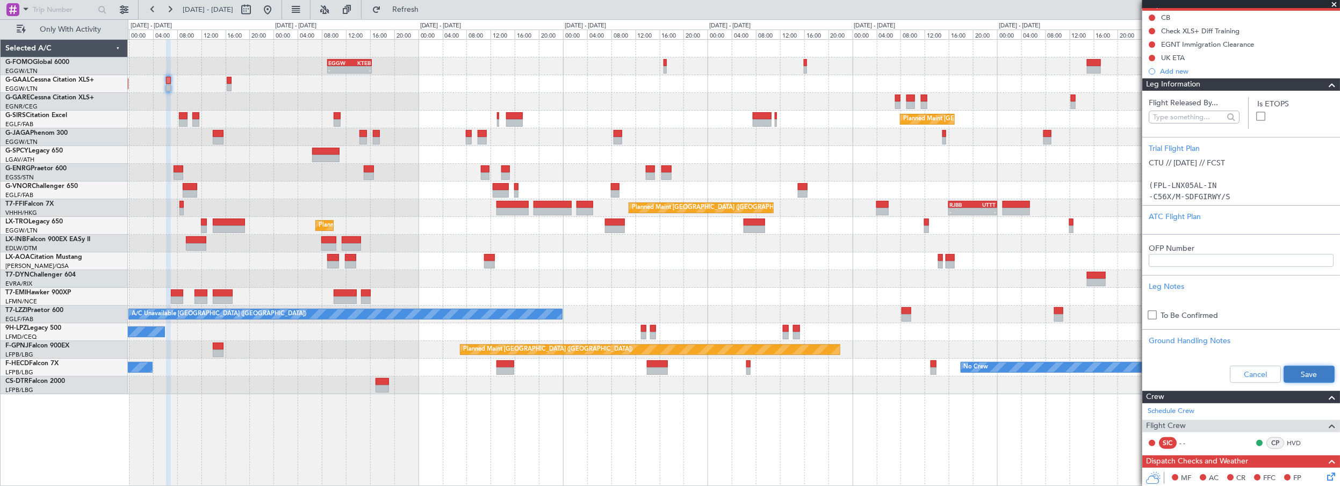
click at [1288, 377] on button "Save" at bounding box center [1309, 374] width 51 height 17
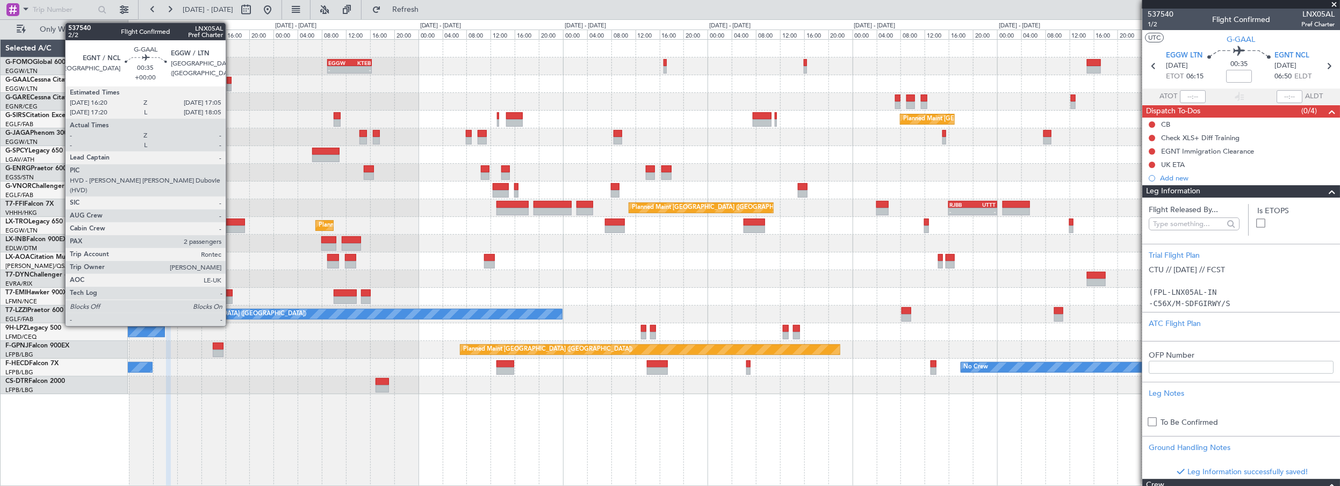
click at [231, 78] on div at bounding box center [229, 81] width 5 height 8
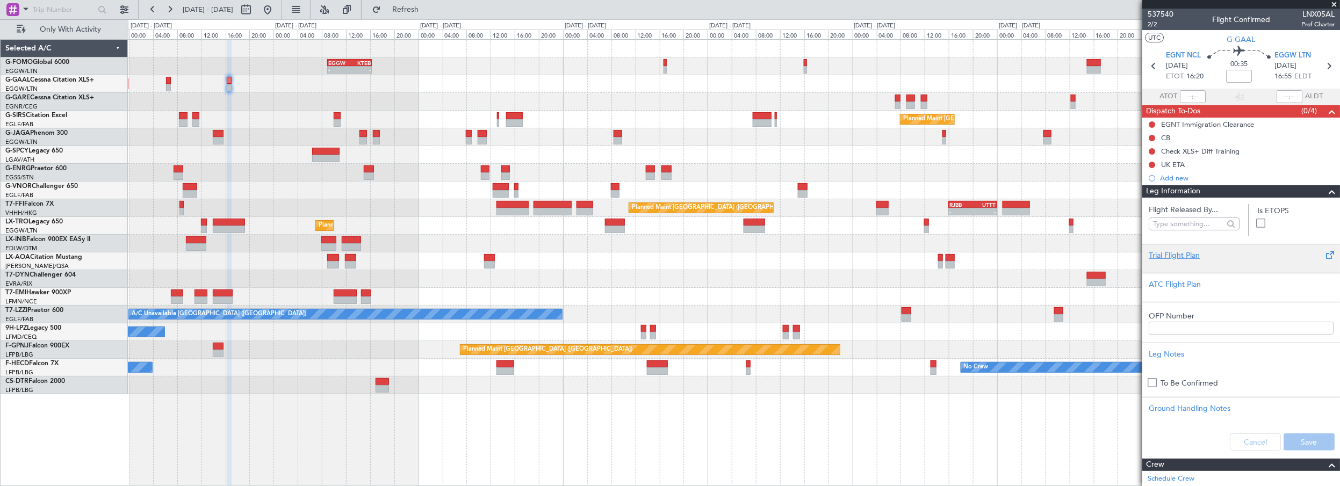
click at [1182, 260] on div "Trial Flight Plan" at bounding box center [1241, 255] width 185 height 11
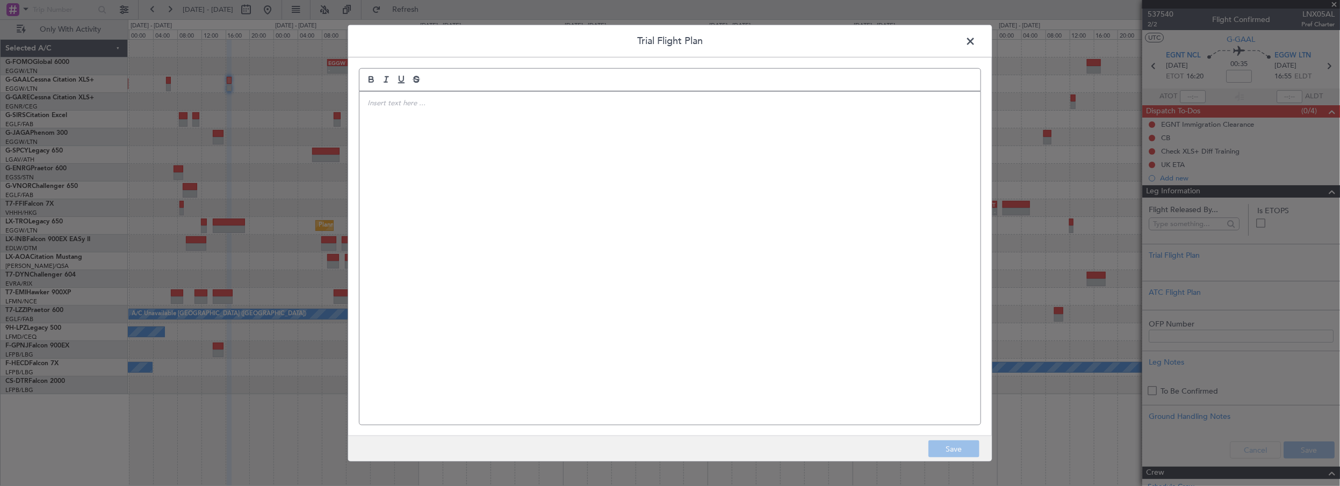
click at [824, 193] on div at bounding box center [669, 258] width 621 height 334
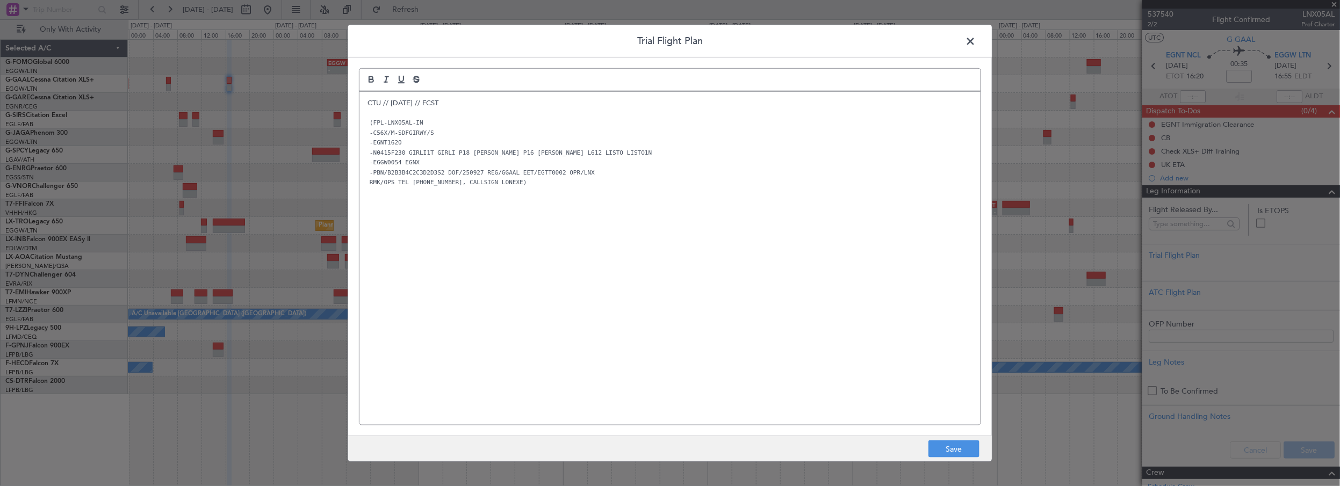
click at [474, 239] on div "CTU // [DATE] // FCST (FPL-LNX05AL-IN -C56X/M-SDFGIRWY/S -EGNT1620 -N0415F230 G…" at bounding box center [669, 258] width 621 height 334
click at [953, 450] on button "Save" at bounding box center [953, 449] width 51 height 17
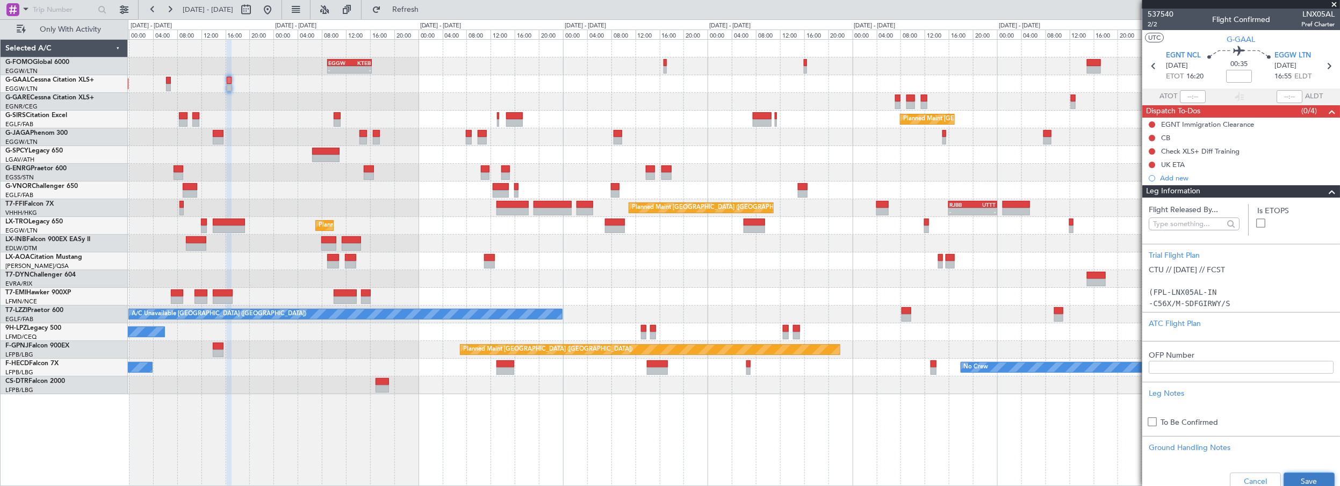
click at [1288, 478] on button "Save" at bounding box center [1309, 481] width 51 height 17
click at [1230, 72] on input at bounding box center [1239, 76] width 26 height 13
click at [1326, 192] on span at bounding box center [1332, 191] width 13 height 13
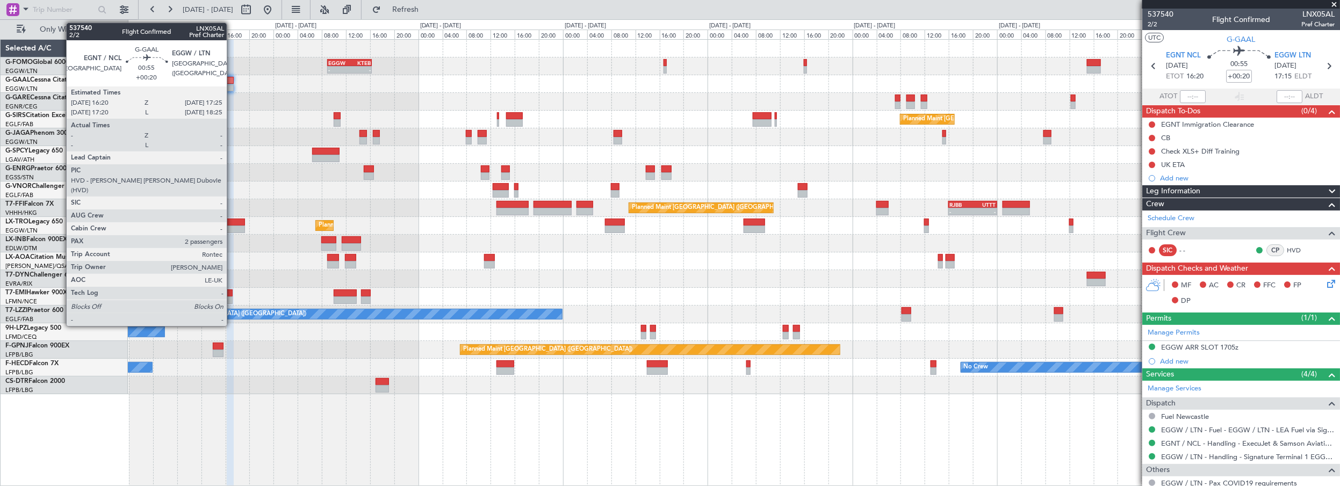
click at [232, 81] on div at bounding box center [230, 81] width 7 height 8
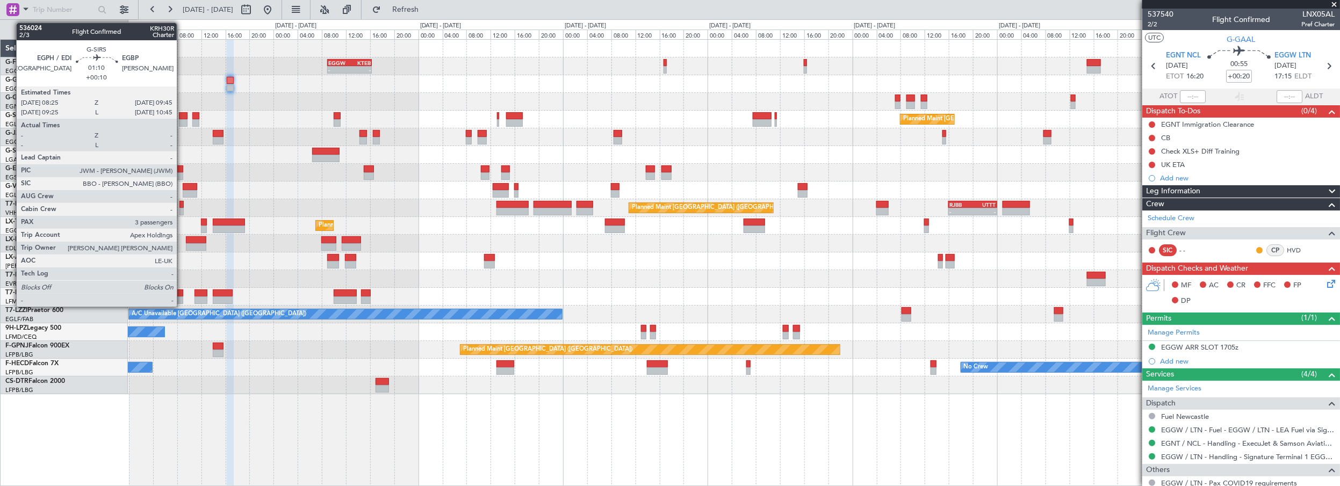
click at [182, 113] on div at bounding box center [183, 116] width 8 height 8
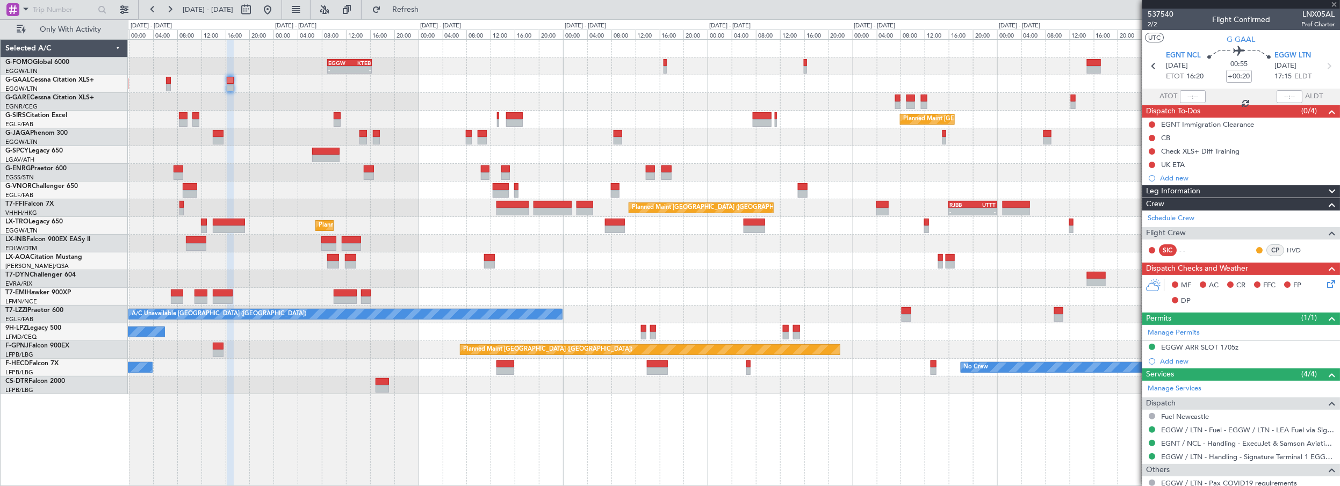
type input "+00:10"
type input "3"
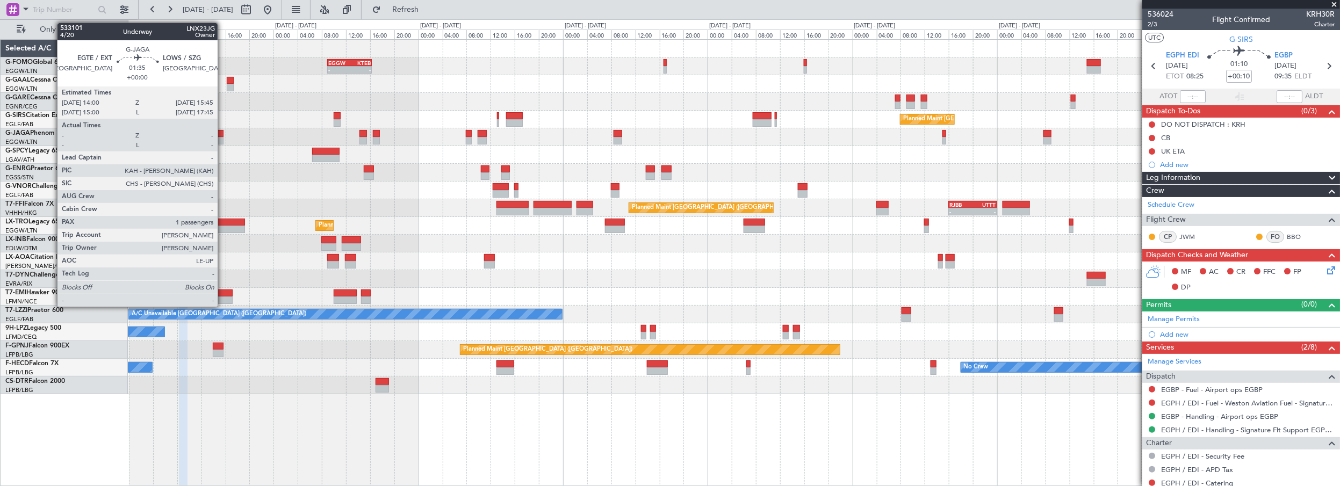
click at [220, 131] on div at bounding box center [218, 134] width 11 height 8
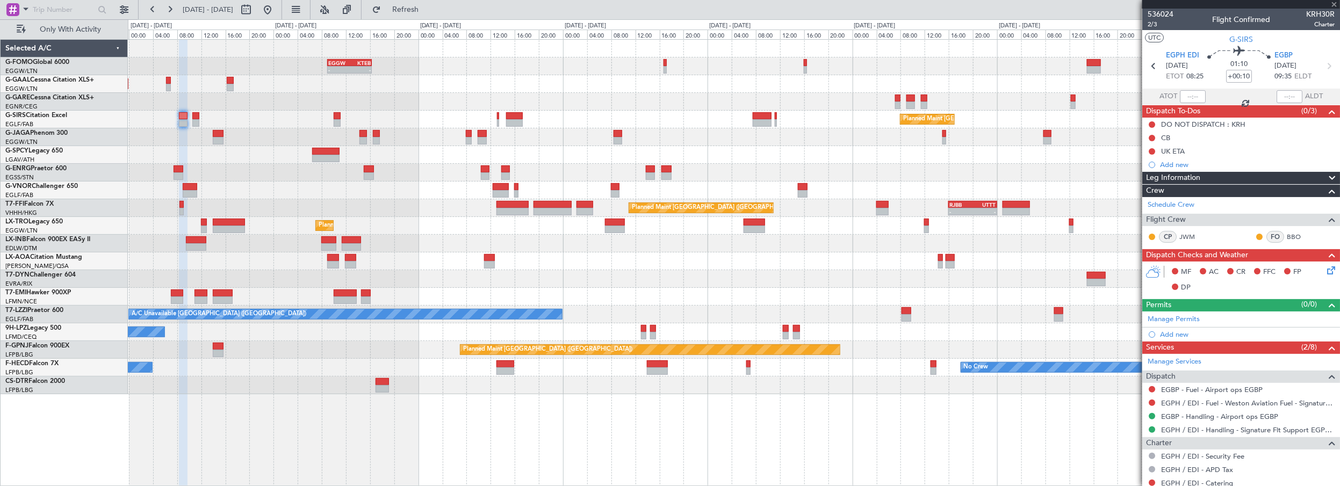
type input "1"
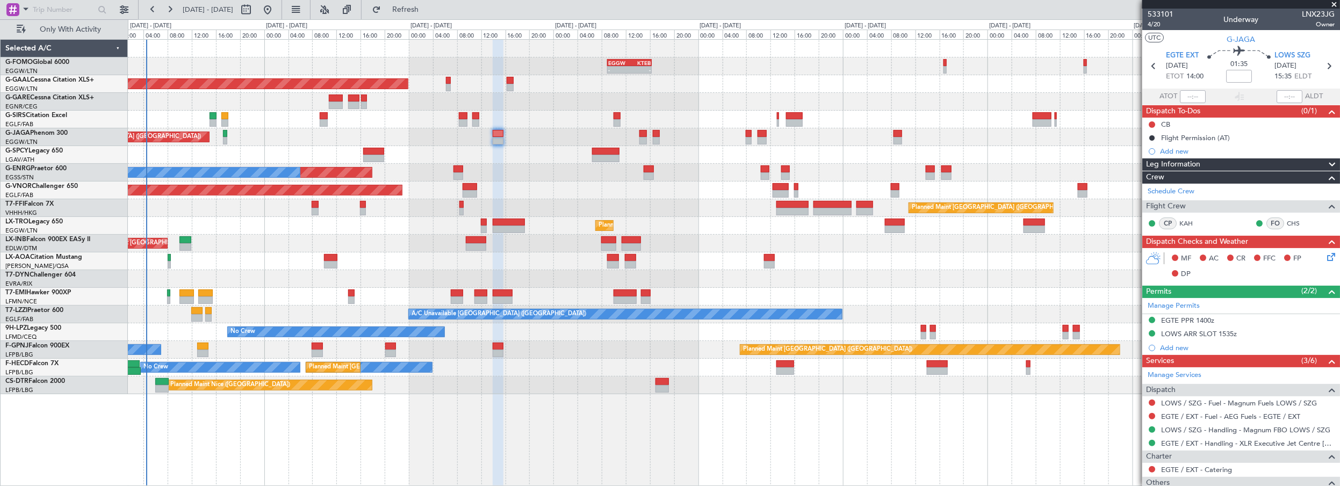
click at [447, 160] on div at bounding box center [734, 155] width 1212 height 18
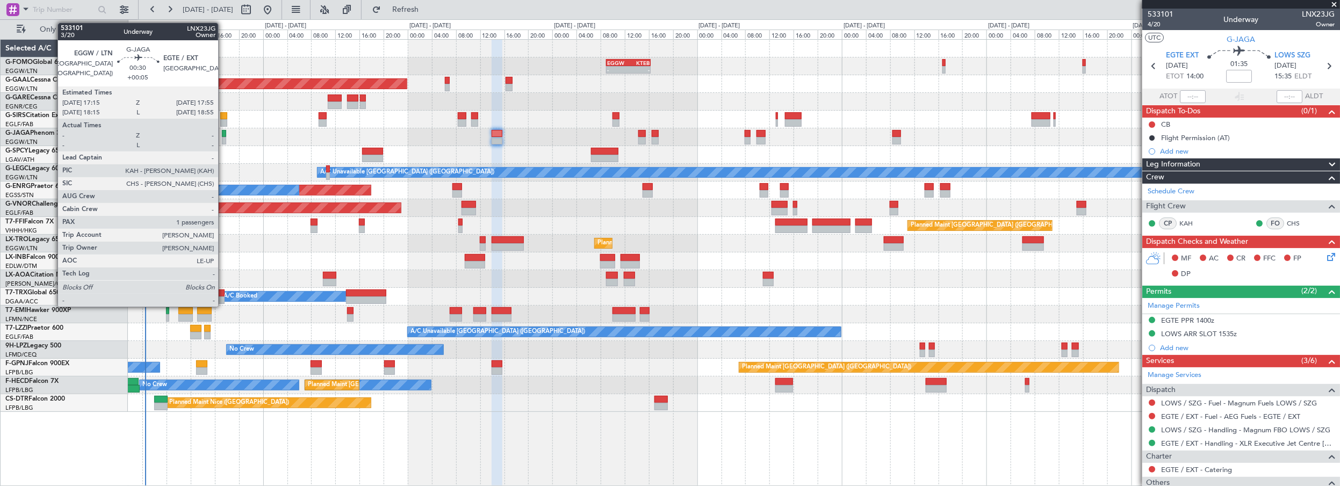
click at [224, 134] on div at bounding box center [224, 134] width 4 height 8
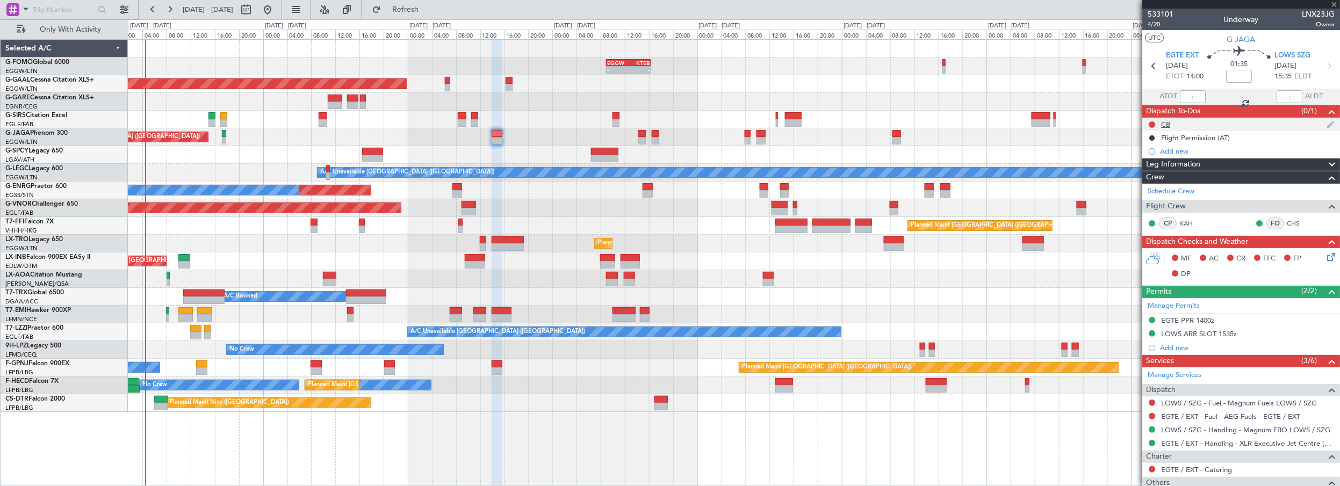
type input "+00:05"
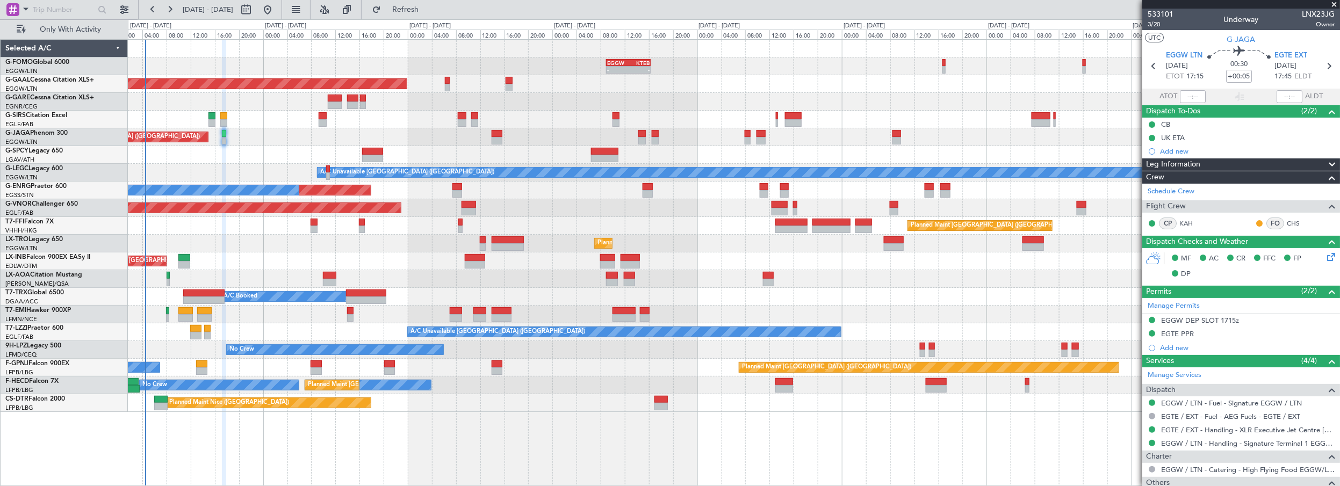
click at [286, 132] on div "Planned Maint [GEOGRAPHIC_DATA] ([GEOGRAPHIC_DATA])" at bounding box center [734, 137] width 1212 height 18
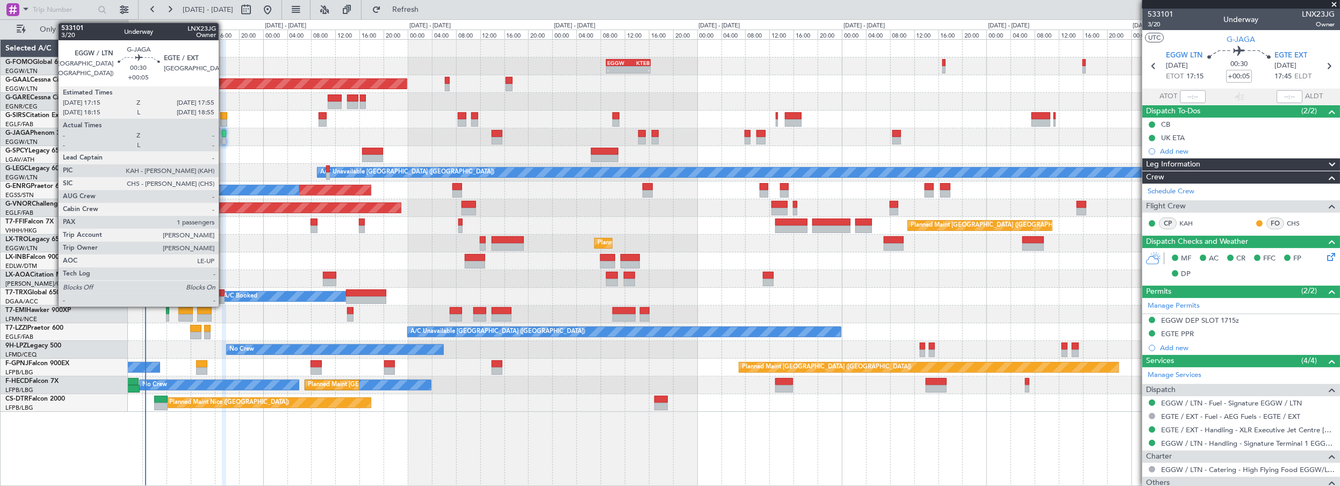
click at [224, 135] on div at bounding box center [224, 134] width 4 height 8
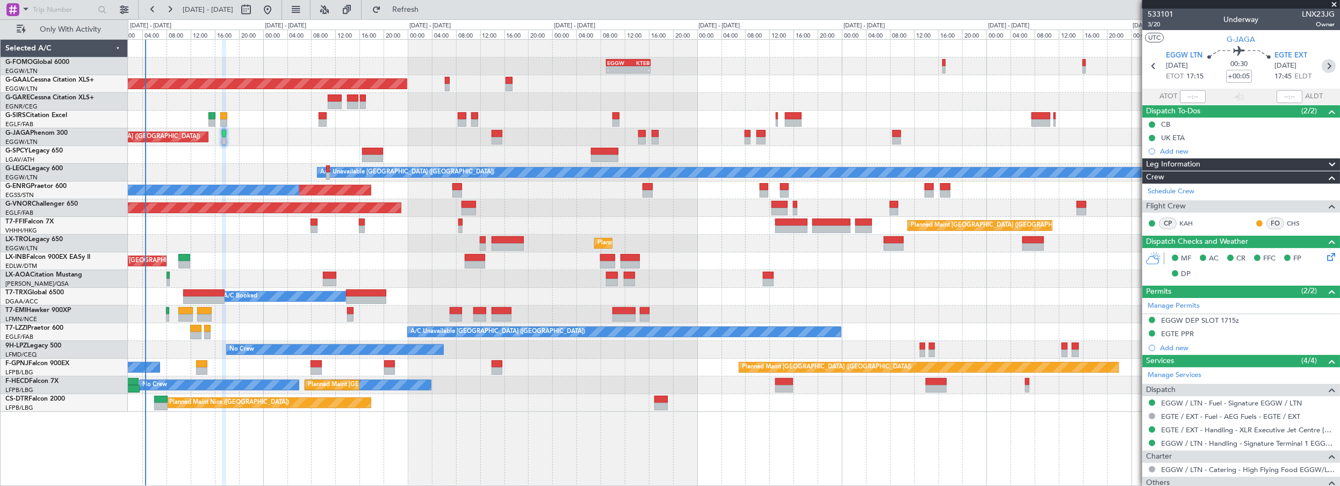
click at [1324, 68] on icon at bounding box center [1329, 66] width 14 height 14
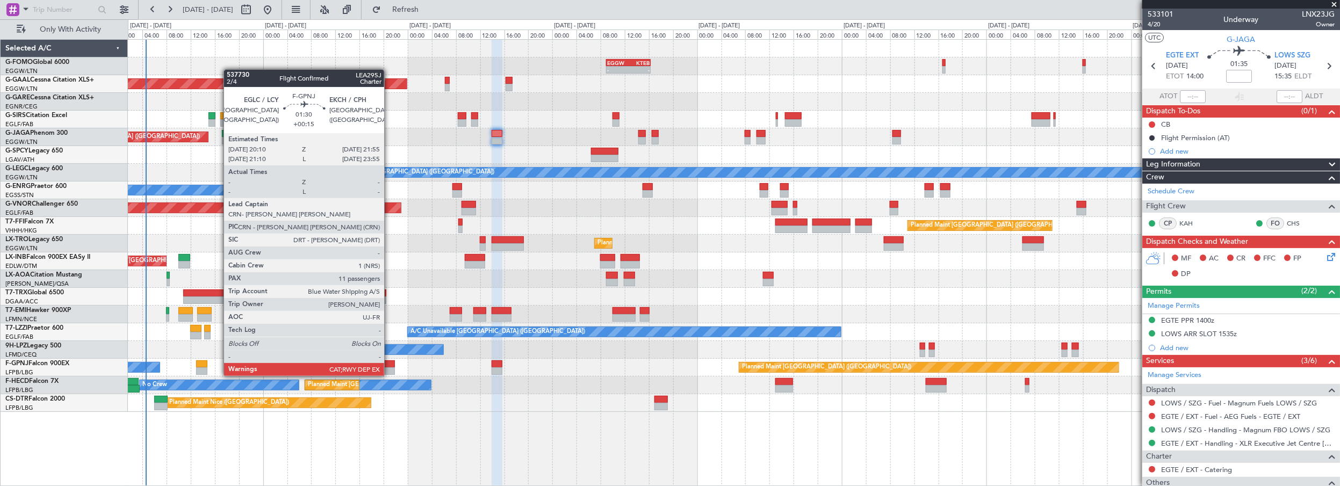
click at [390, 365] on div at bounding box center [389, 365] width 11 height 8
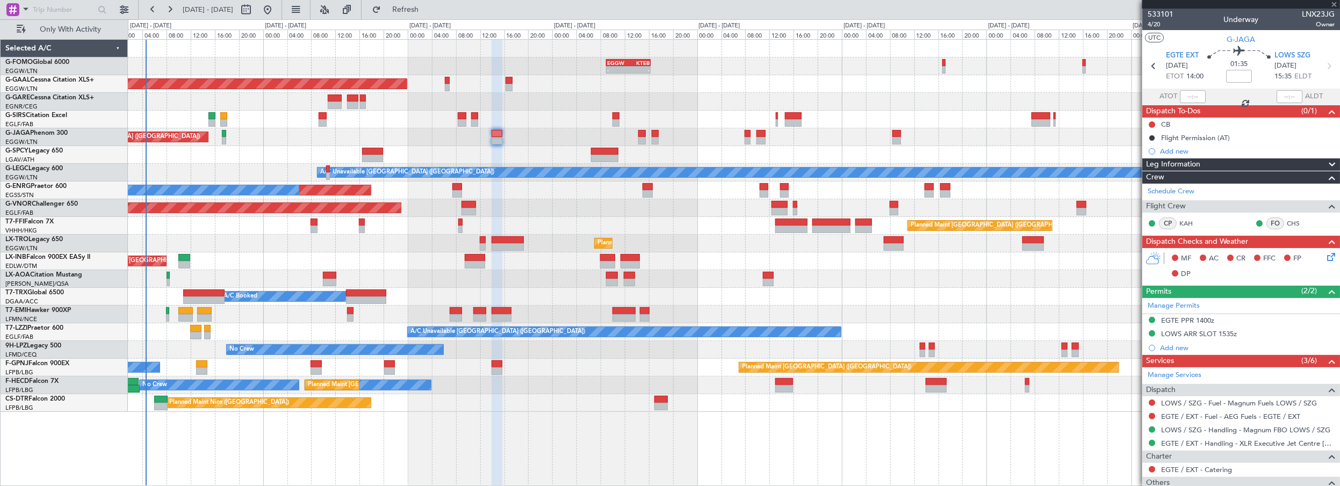
type input "+00:15"
type input "11"
